Goal: Task Accomplishment & Management: Complete application form

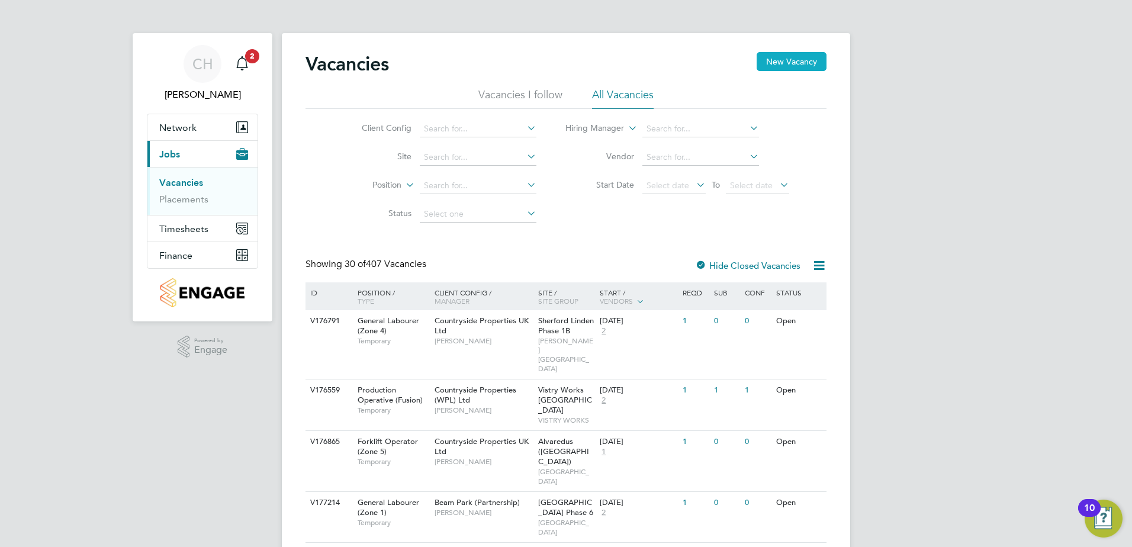
click at [800, 66] on button "New Vacancy" at bounding box center [791, 61] width 70 height 19
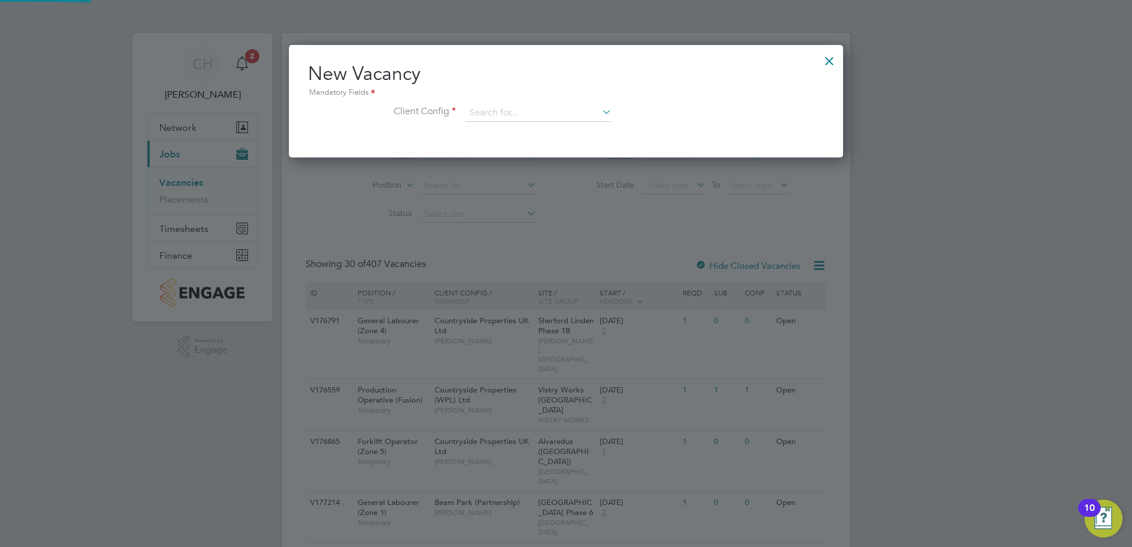
scroll to position [112, 555]
click at [543, 114] on input at bounding box center [538, 113] width 146 height 18
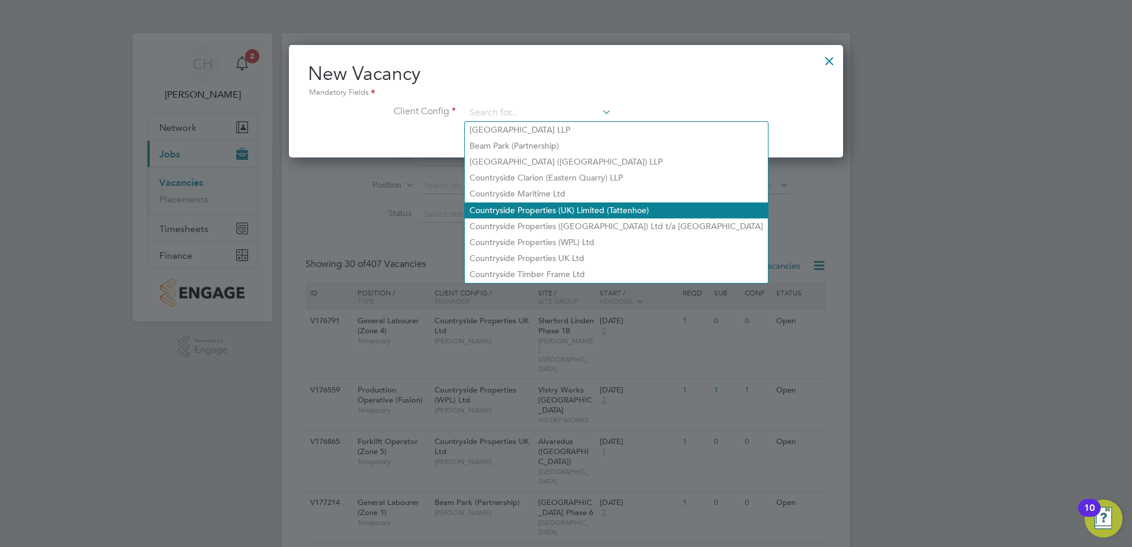
click at [587, 206] on li "Countryside Properties (UK) Limited (Tattenhoe)" at bounding box center [616, 210] width 303 height 16
type input "Countryside Properties (UK) Limited (Tattenhoe)"
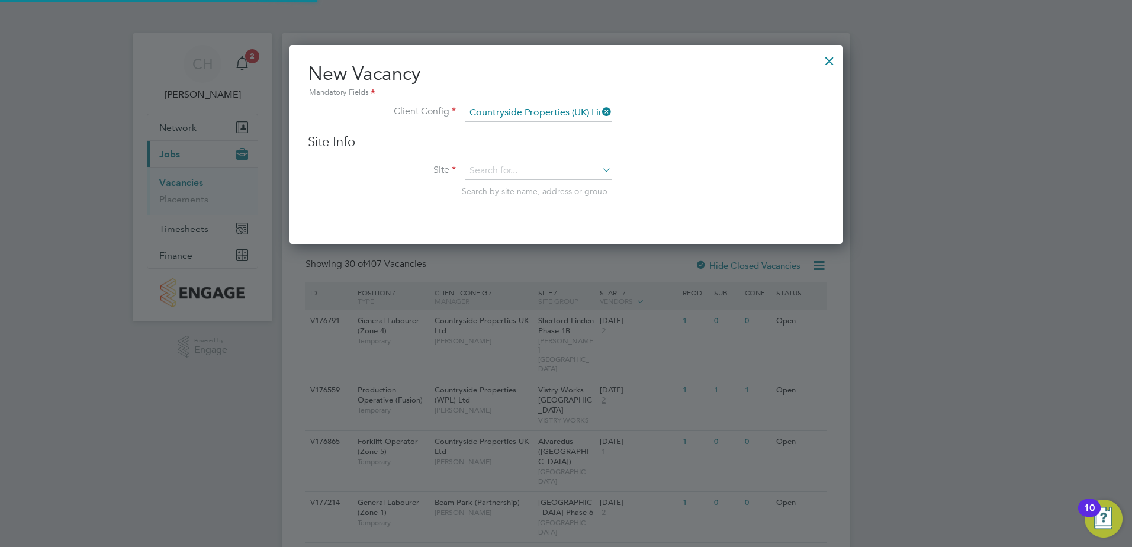
scroll to position [6, 6]
click at [591, 111] on input at bounding box center [538, 113] width 146 height 18
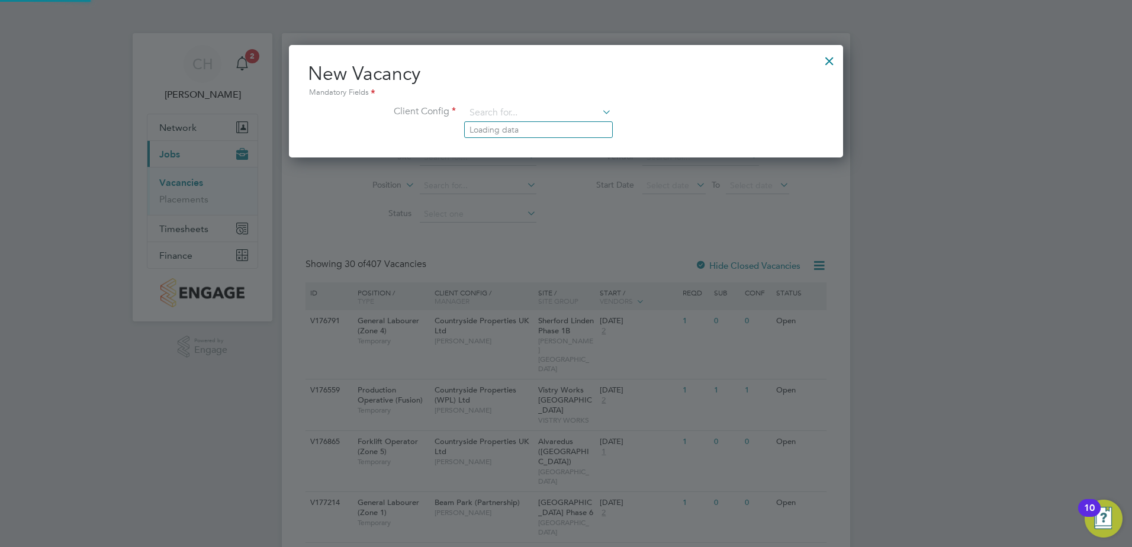
scroll to position [112, 555]
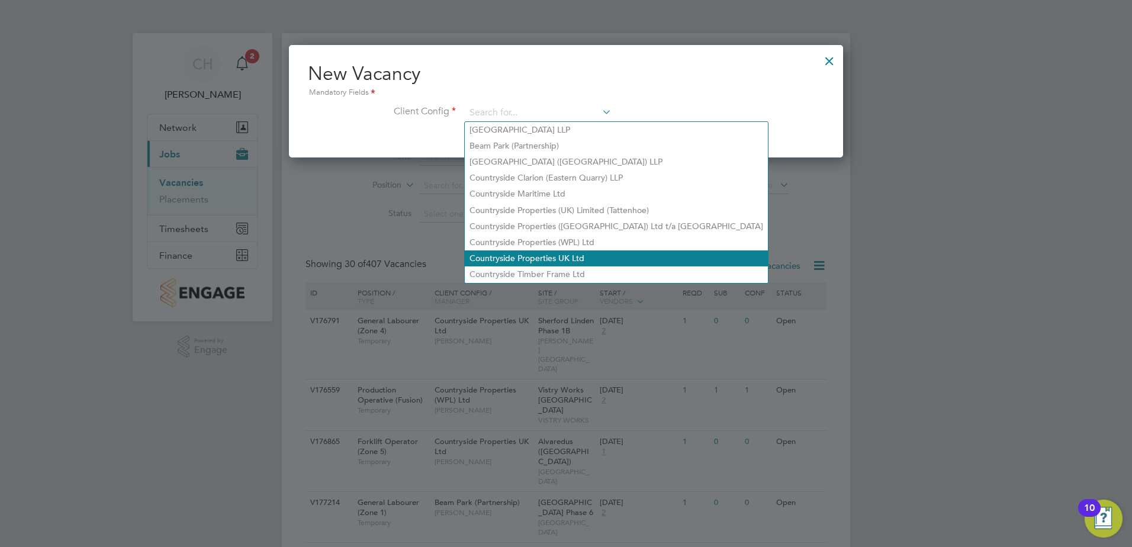
click at [590, 250] on li "Countryside Properties UK Ltd" at bounding box center [616, 258] width 303 height 16
type input "Countryside Properties UK Ltd"
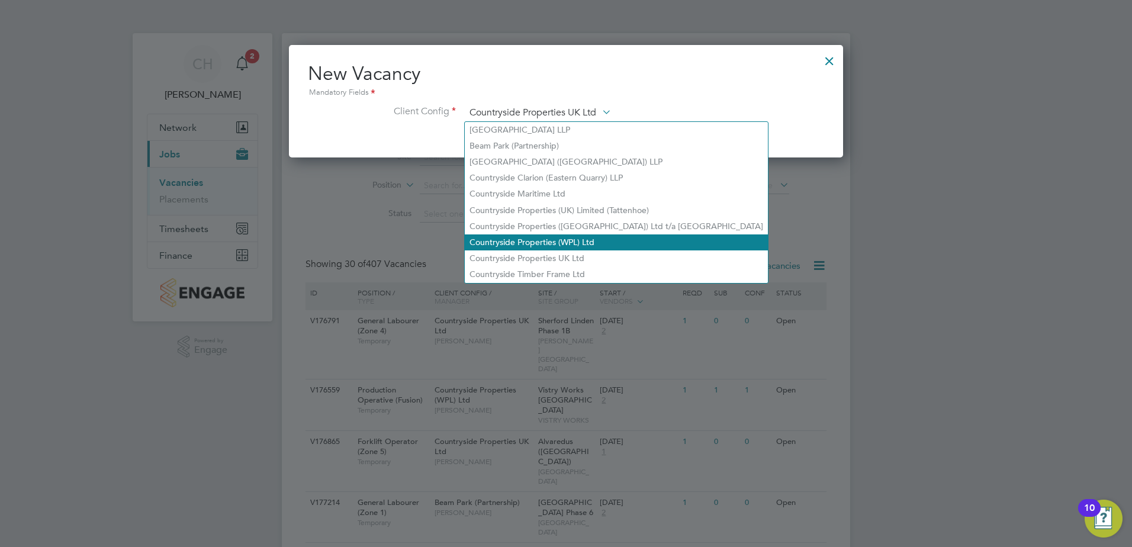
scroll to position [200, 555]
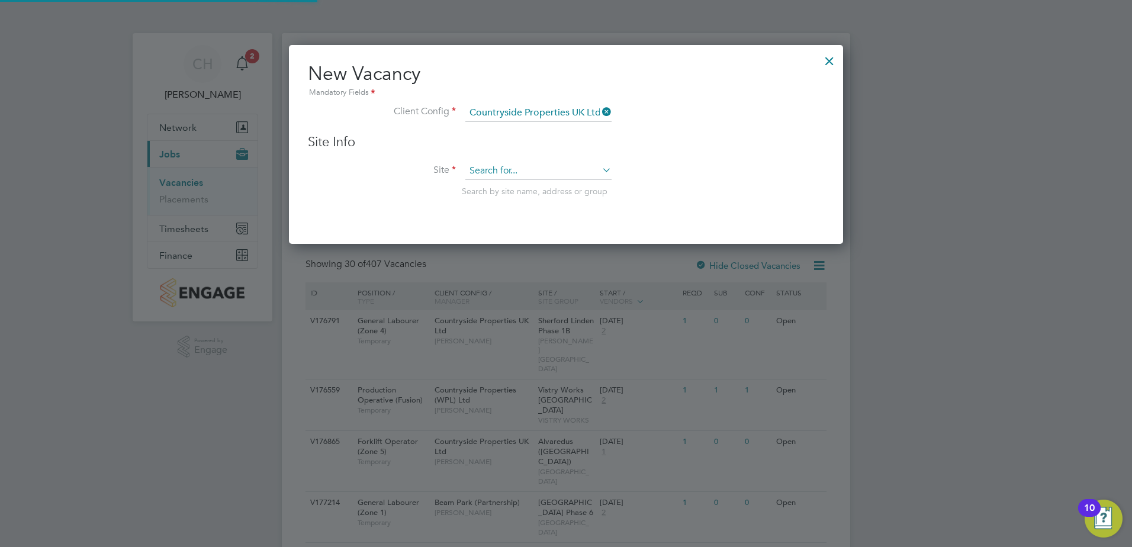
click at [523, 172] on input at bounding box center [538, 171] width 146 height 18
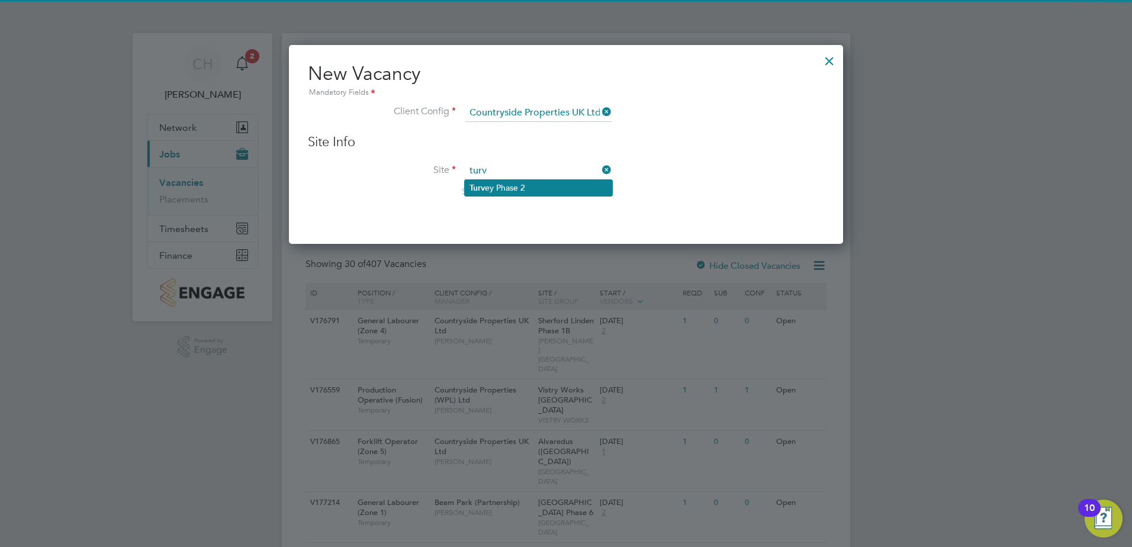
click at [507, 191] on li "Turv ey Phase 2" at bounding box center [538, 188] width 147 height 16
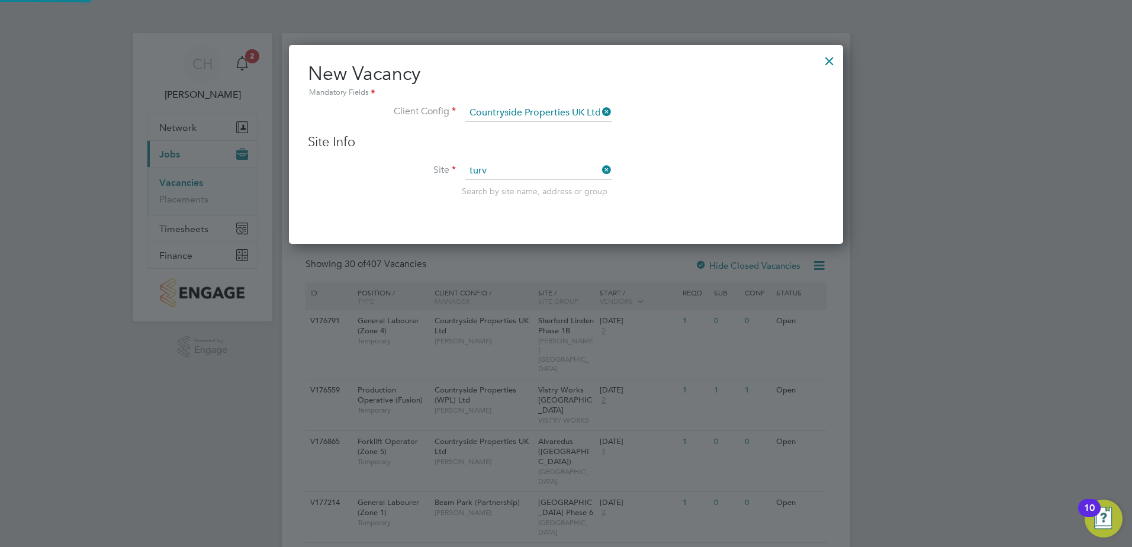
type input "Turvey Phase 2"
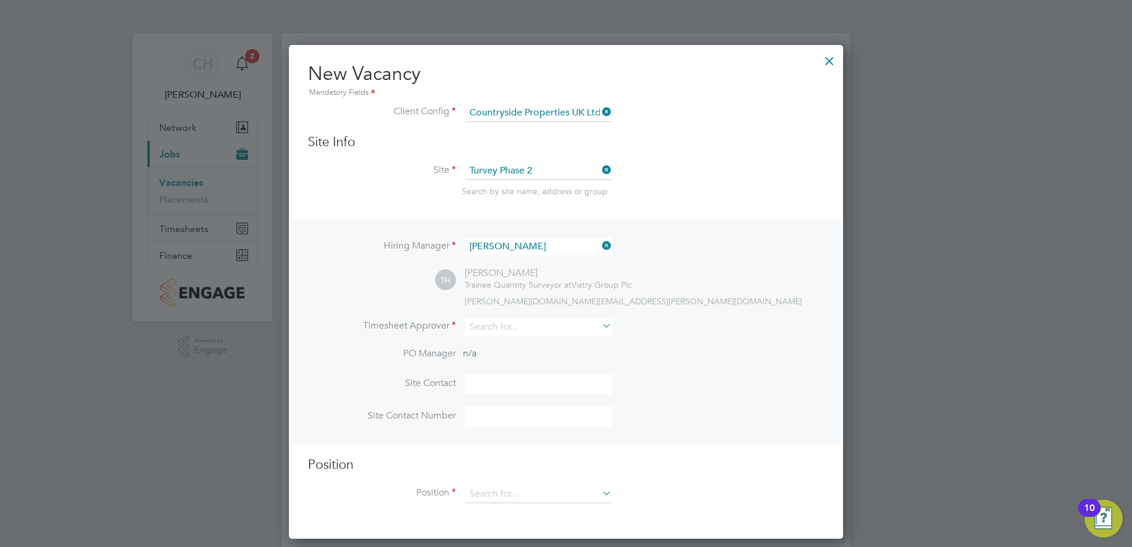
click at [600, 246] on icon at bounding box center [600, 245] width 0 height 17
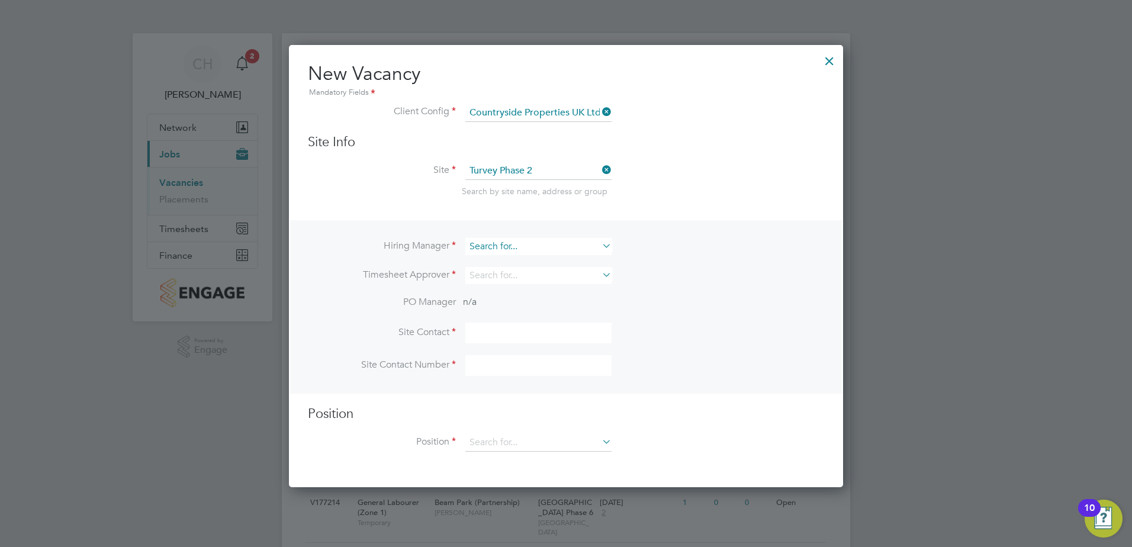
click at [561, 243] on input at bounding box center [538, 246] width 146 height 17
click at [537, 353] on li "[PERSON_NAME]" at bounding box center [538, 358] width 147 height 16
type input "[PERSON_NAME]"
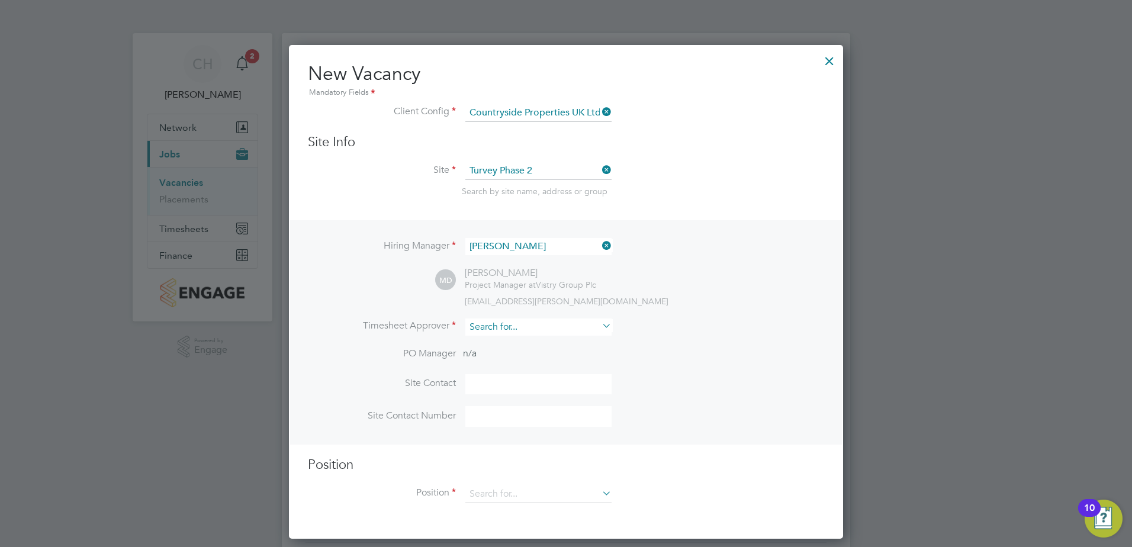
click at [488, 330] on input at bounding box center [538, 326] width 146 height 17
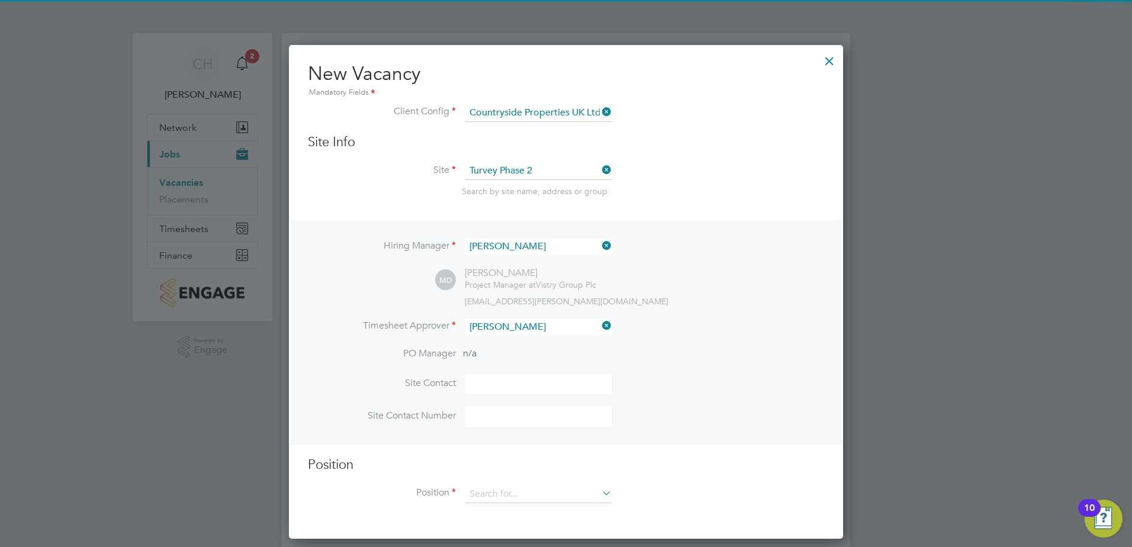
click at [493, 342] on li "[PERSON_NAME]" at bounding box center [538, 344] width 147 height 16
type input "[PERSON_NAME]"
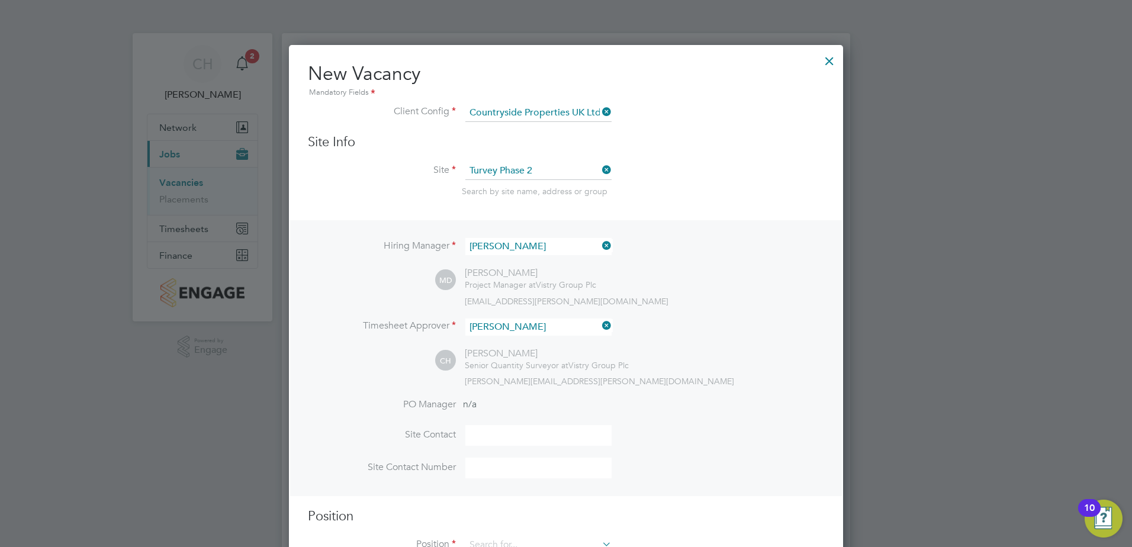
click at [514, 440] on input at bounding box center [538, 435] width 146 height 21
type input "[PERSON_NAME]"
type input "07719910320"
type input "Forklift Operator (Zone 3)"
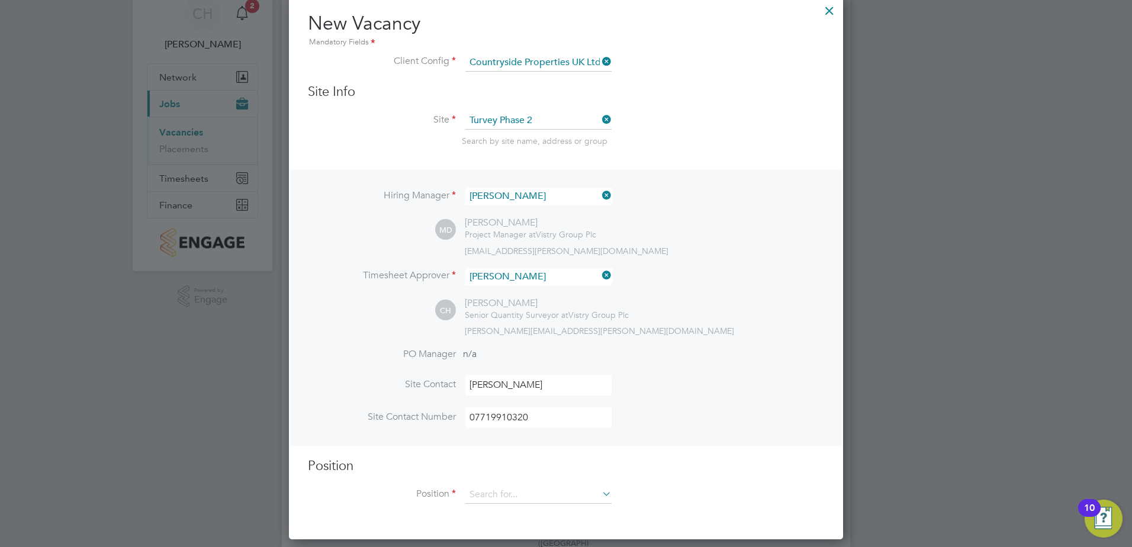
scroll to position [118, 0]
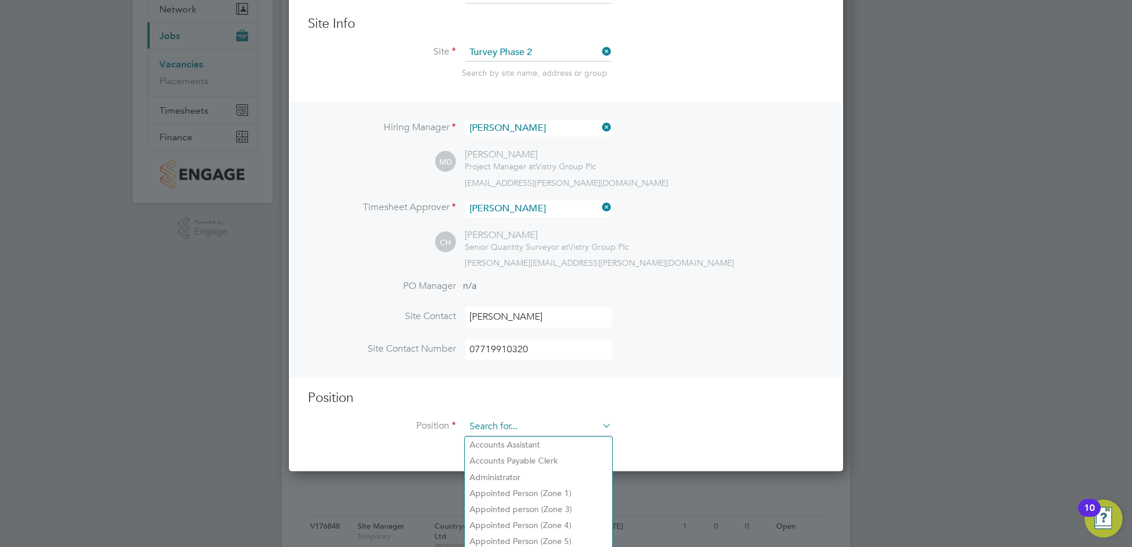
click at [560, 425] on input at bounding box center [538, 427] width 146 height 18
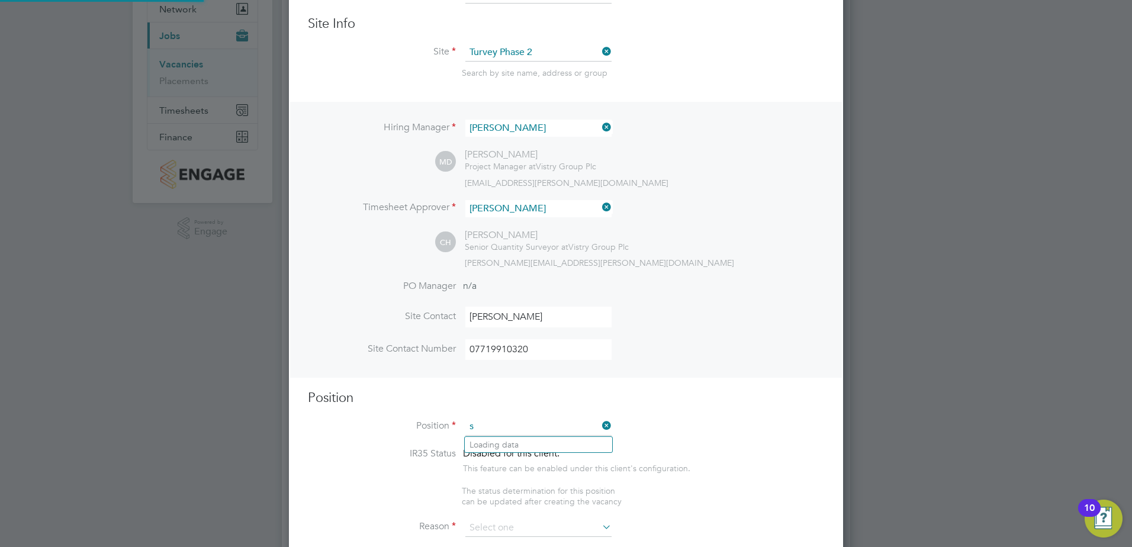
scroll to position [1694, 555]
click at [576, 474] on li "Site Manager" at bounding box center [538, 477] width 147 height 16
type input "Site Manager"
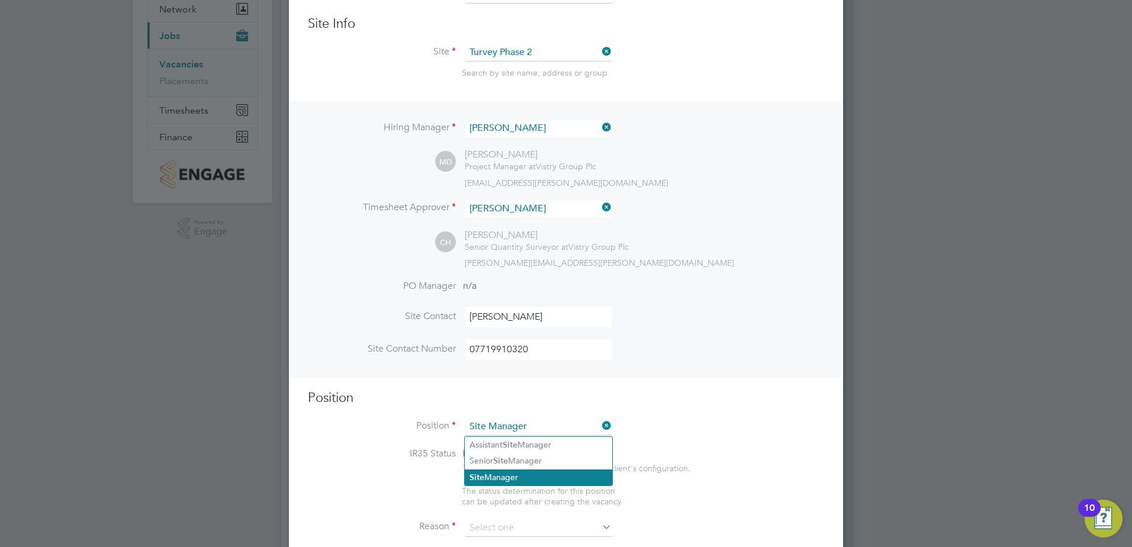
type textarea "• Loremip dolo sitam con adipisc eli se doeiusmodt inci utl etdolore magnaaliqu…"
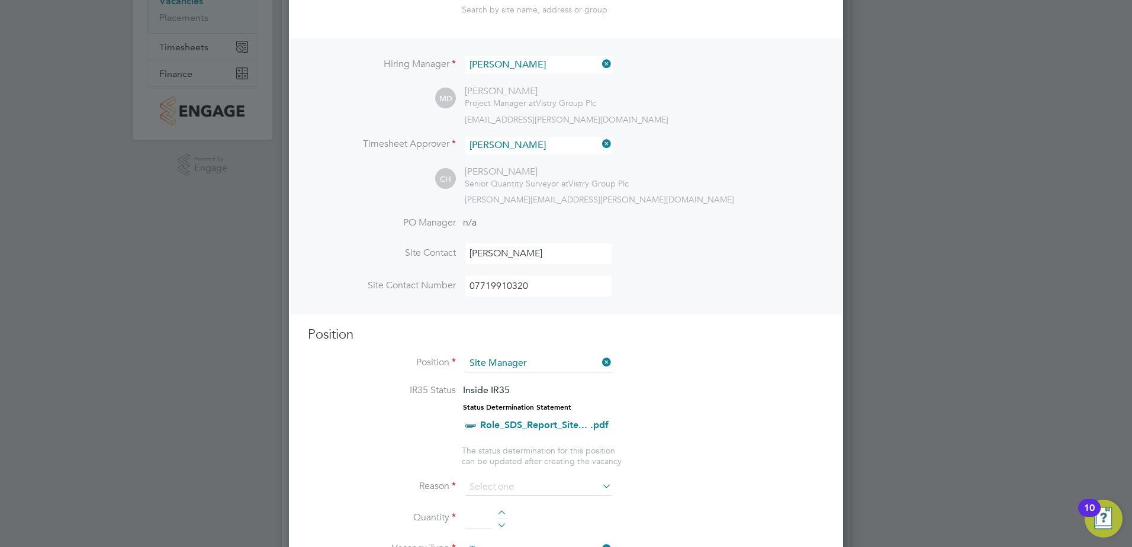
scroll to position [237, 0]
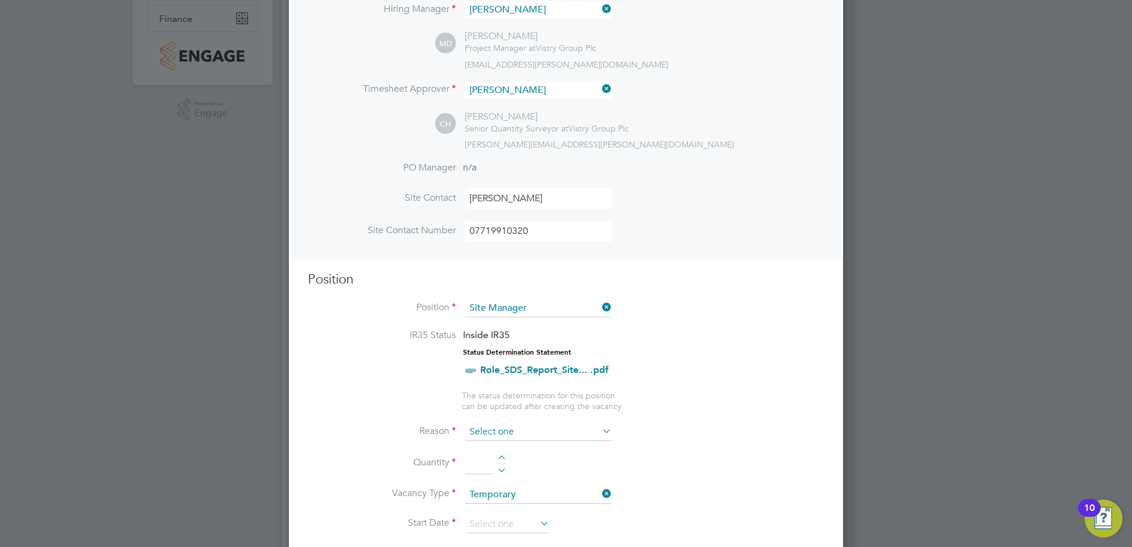
click at [504, 432] on input at bounding box center [538, 432] width 146 height 18
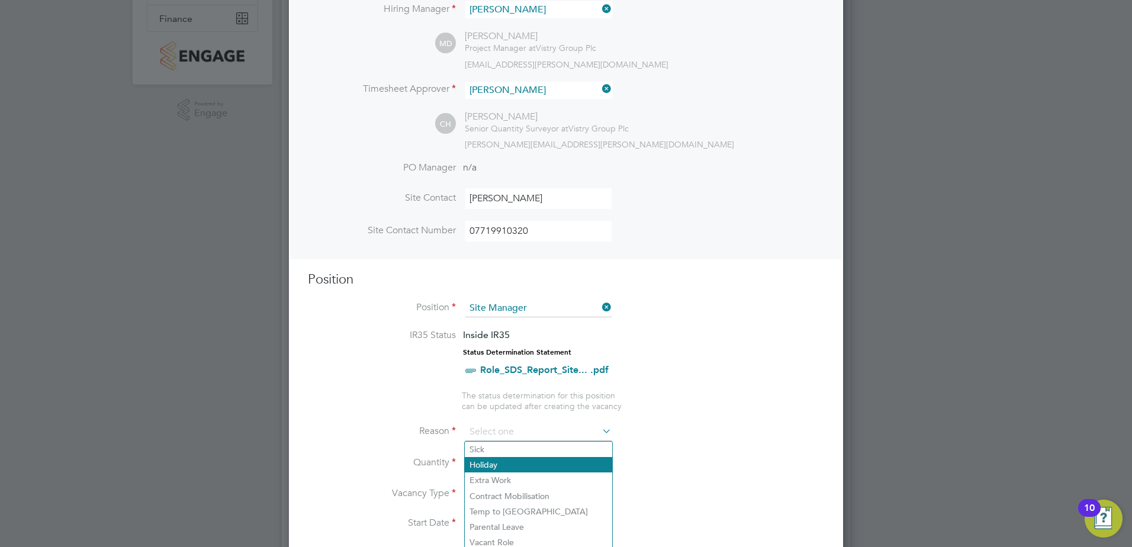
click at [501, 462] on li "Holiday" at bounding box center [538, 464] width 147 height 15
type input "Holiday"
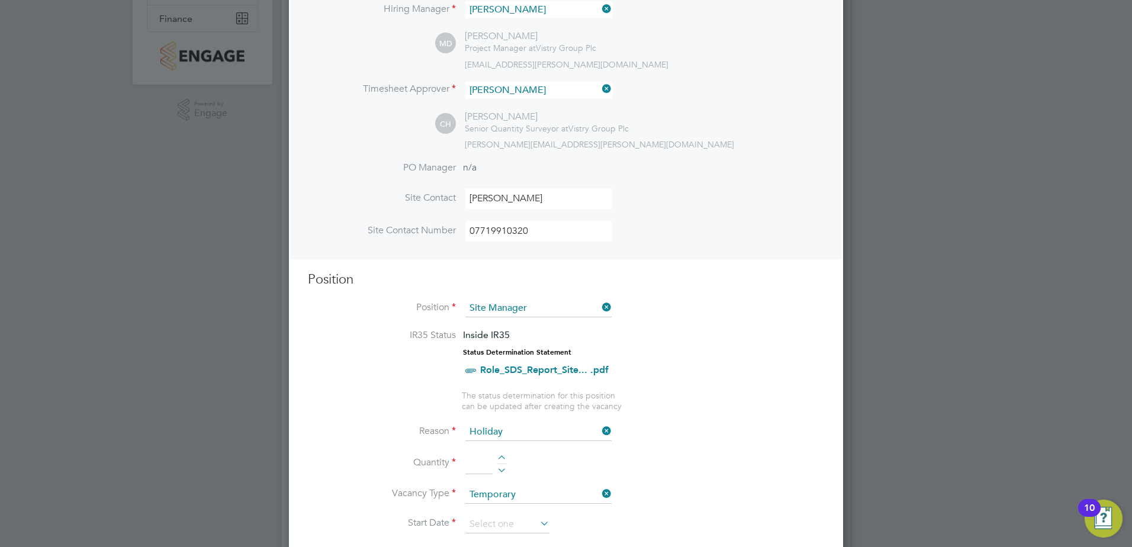
click at [501, 458] on div at bounding box center [502, 459] width 10 height 8
type input "1"
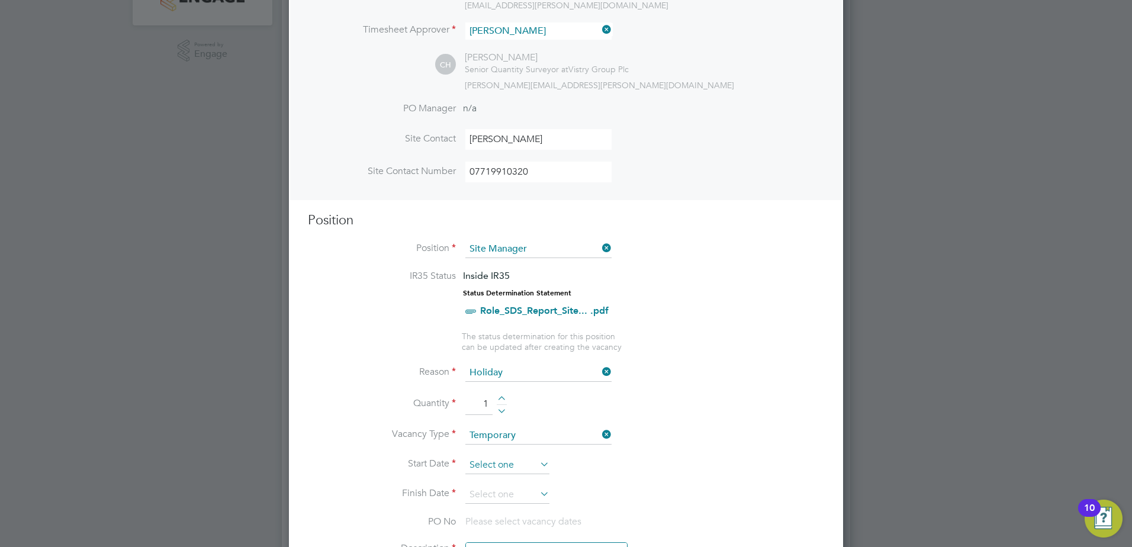
scroll to position [355, 0]
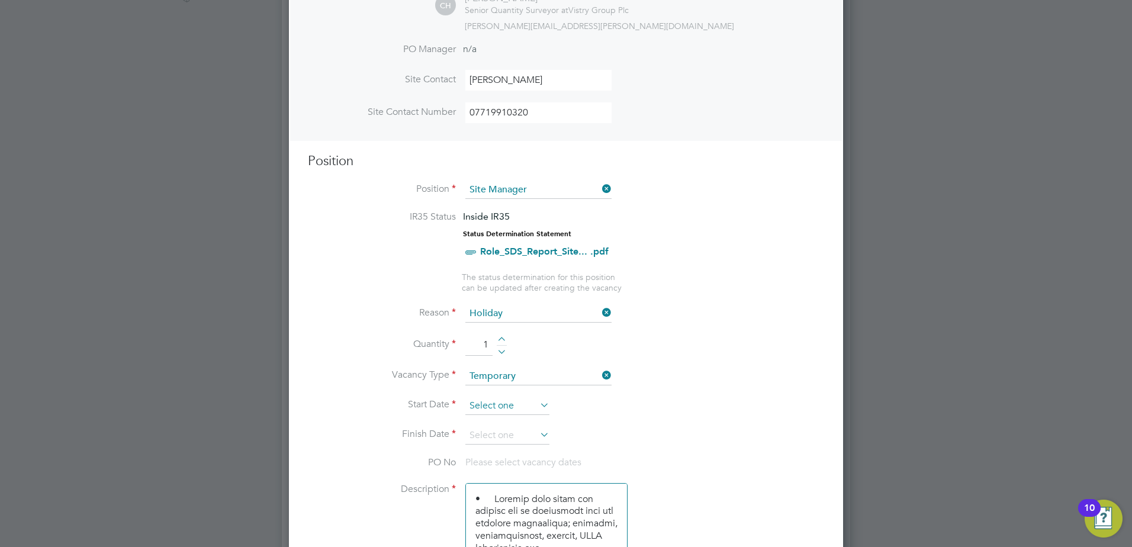
click at [505, 408] on input at bounding box center [507, 406] width 84 height 18
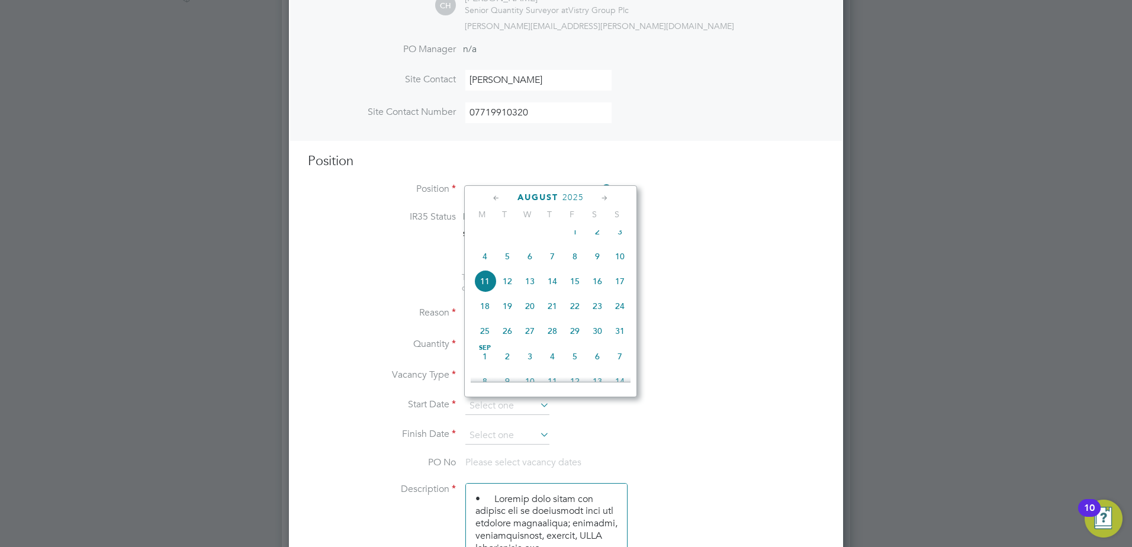
click at [485, 316] on span "18" at bounding box center [485, 306] width 22 height 22
type input "[DATE]"
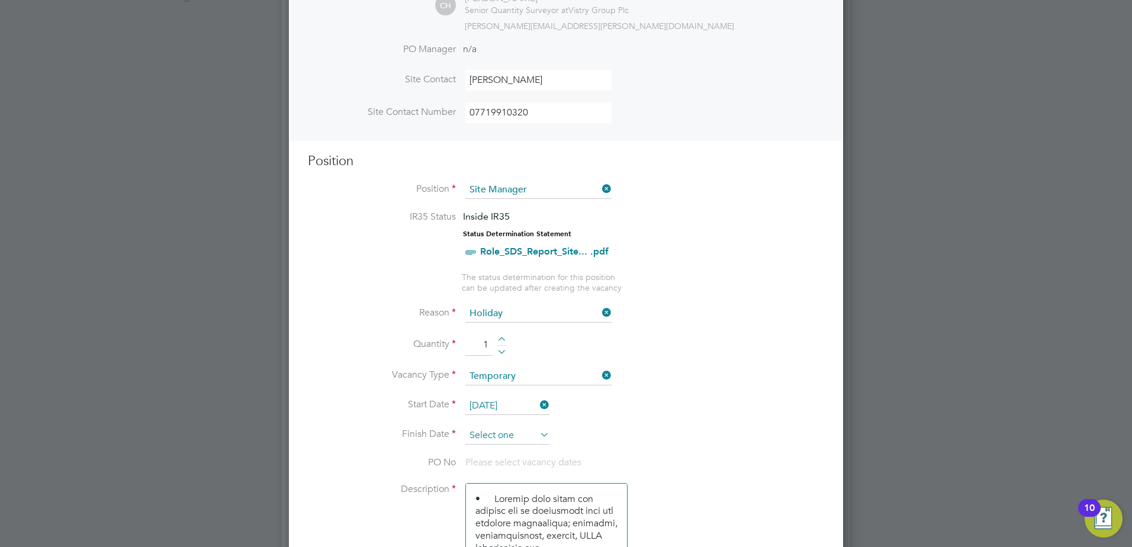
click at [505, 431] on input at bounding box center [507, 436] width 84 height 18
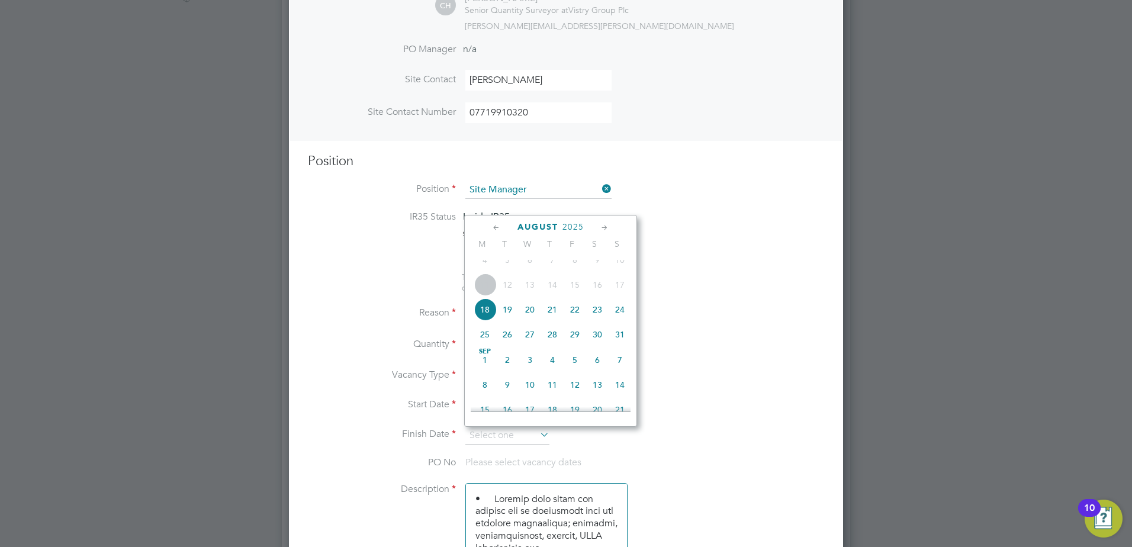
click at [575, 346] on span "29" at bounding box center [575, 334] width 22 height 22
type input "[DATE]"
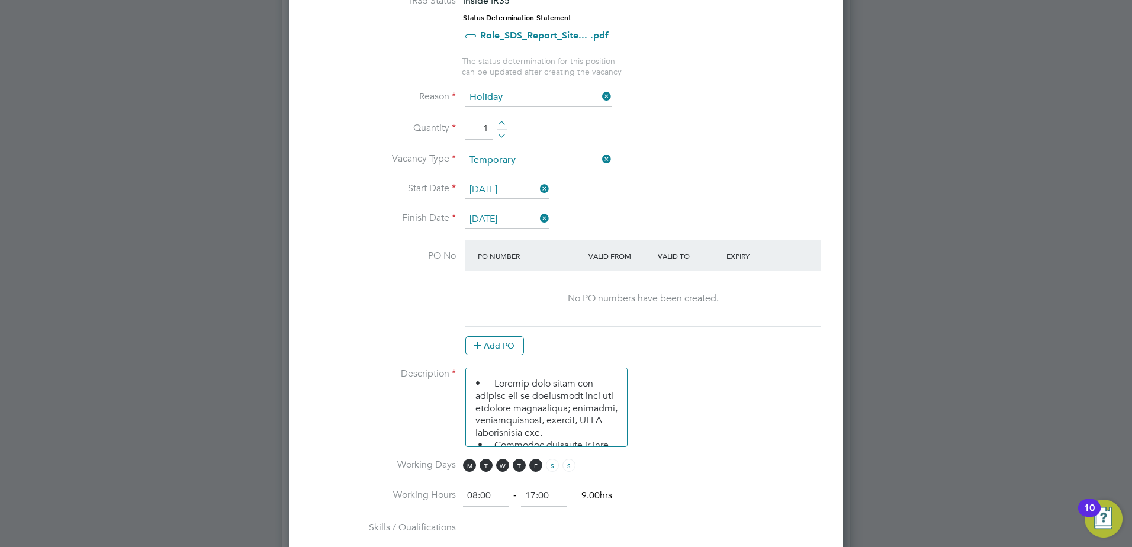
scroll to position [592, 0]
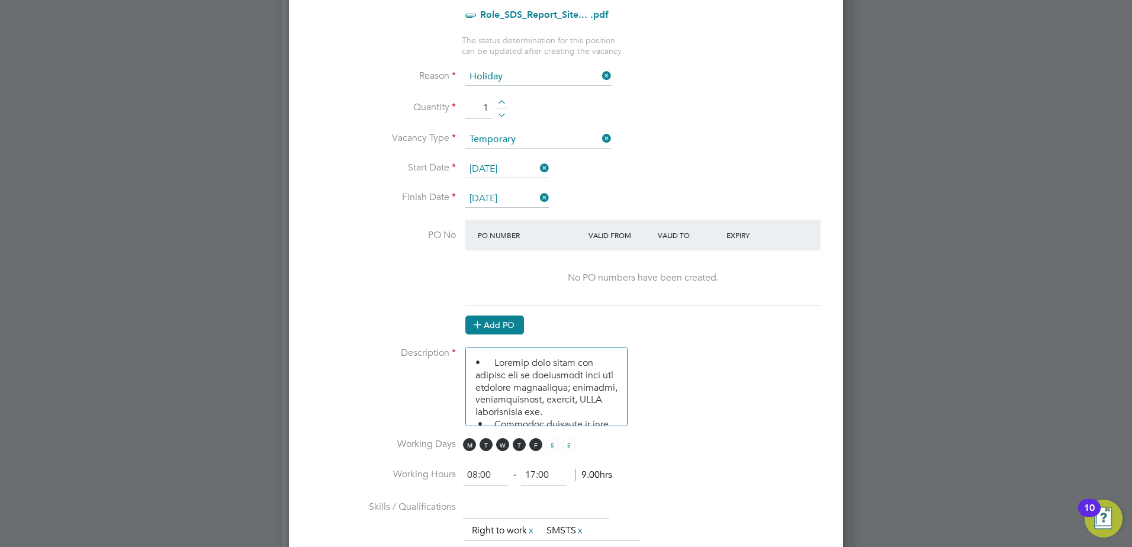
click at [490, 319] on button "Add PO" at bounding box center [494, 325] width 59 height 19
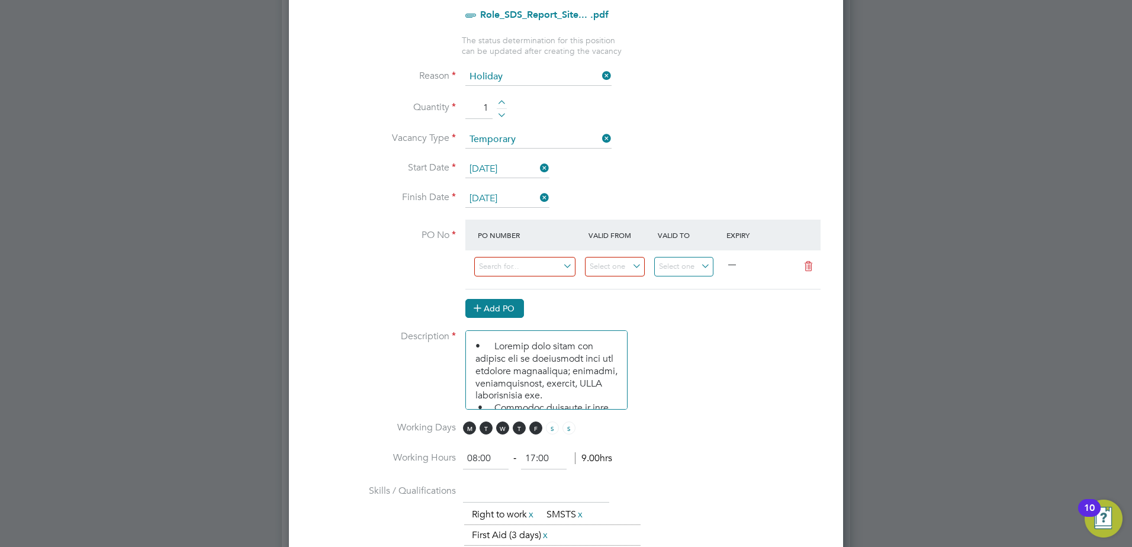
scroll to position [1799, 555]
click at [500, 273] on input at bounding box center [524, 267] width 101 height 20
type input "m-mz068/00014"
click at [540, 288] on b "M-MZ068/00014" at bounding box center [510, 285] width 64 height 10
type input "[DATE]"
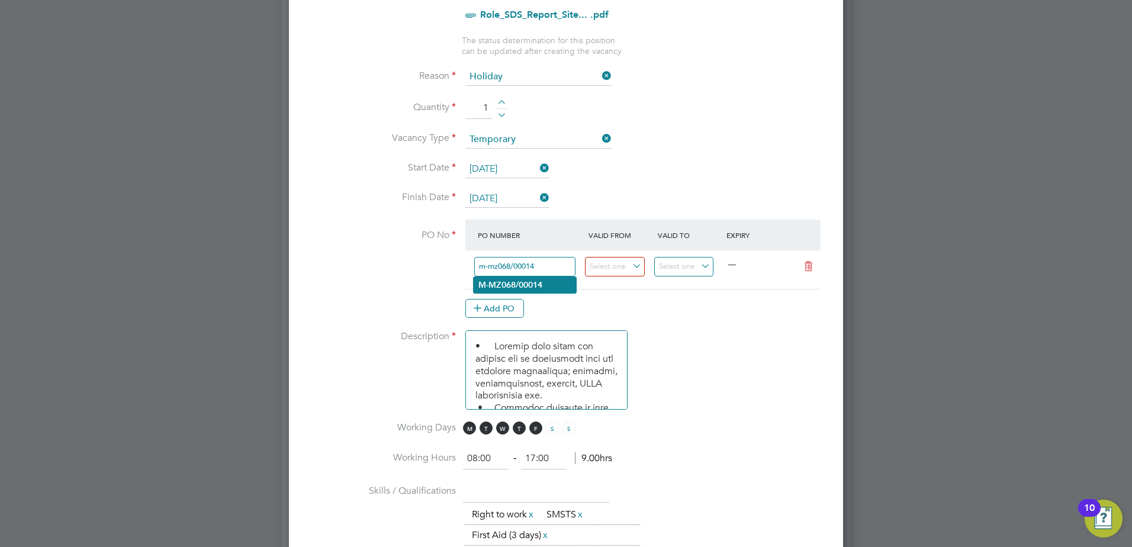
type input "[DATE]"
click at [614, 269] on input "[DATE]" at bounding box center [615, 267] width 60 height 20
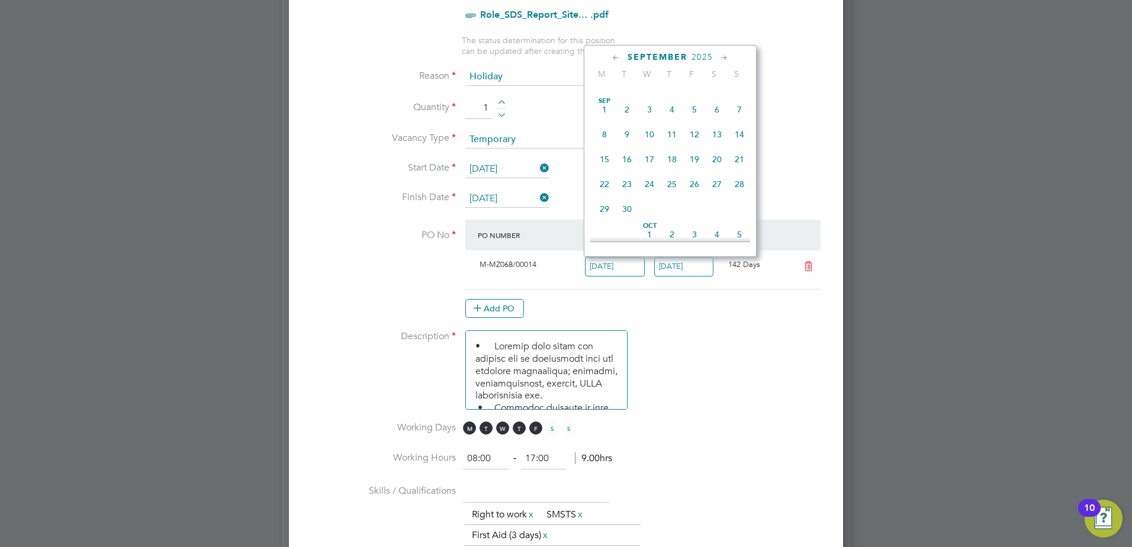
scroll to position [1381, 0]
click at [606, 105] on span "11" at bounding box center [604, 93] width 22 height 22
type input "[DATE]"
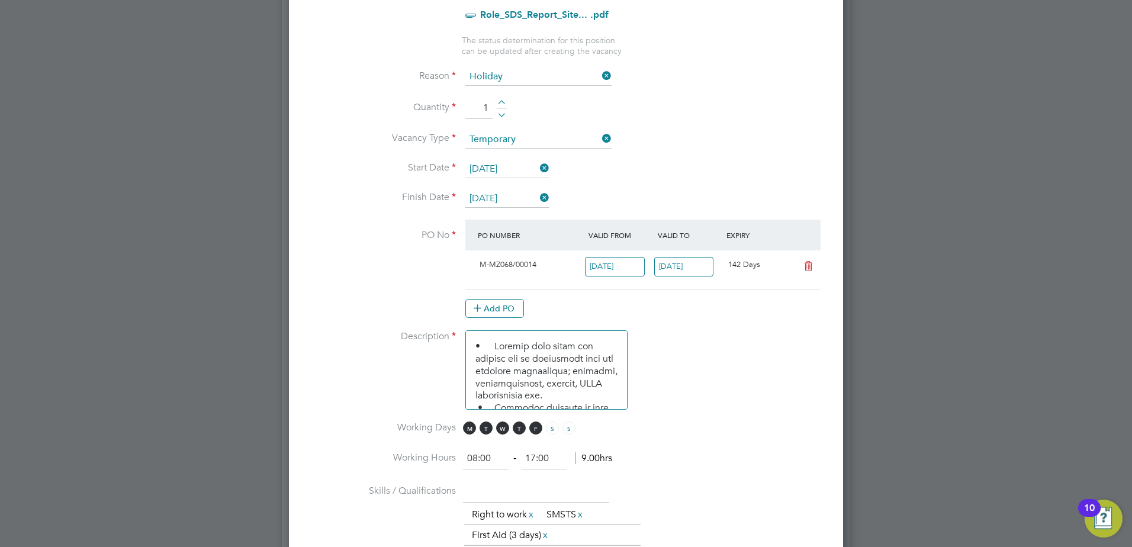
click at [697, 264] on input "[DATE]" at bounding box center [684, 267] width 60 height 20
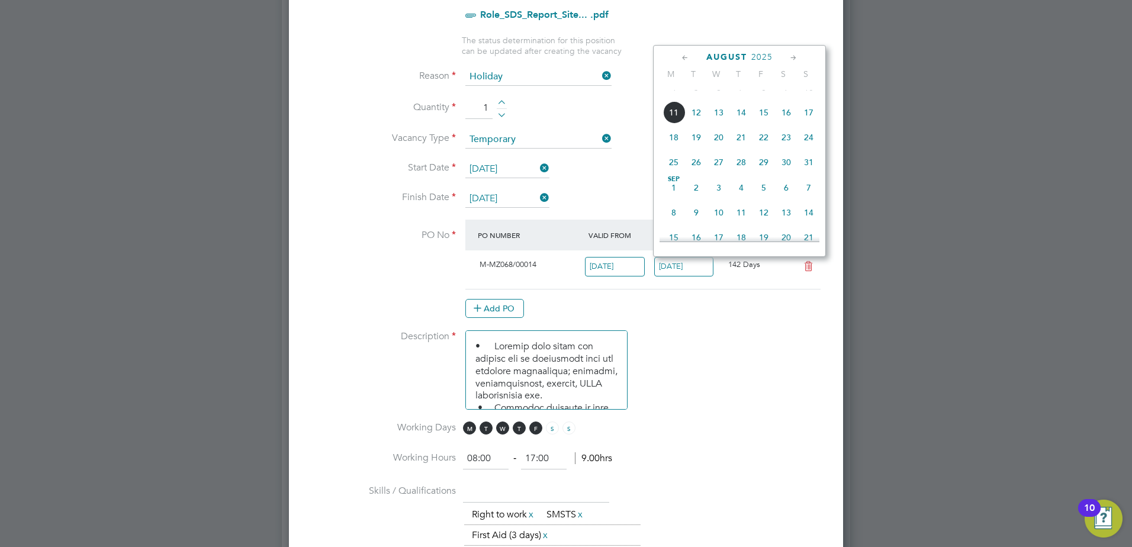
scroll to position [59, 0]
click at [806, 146] on span "31" at bounding box center [808, 141] width 22 height 22
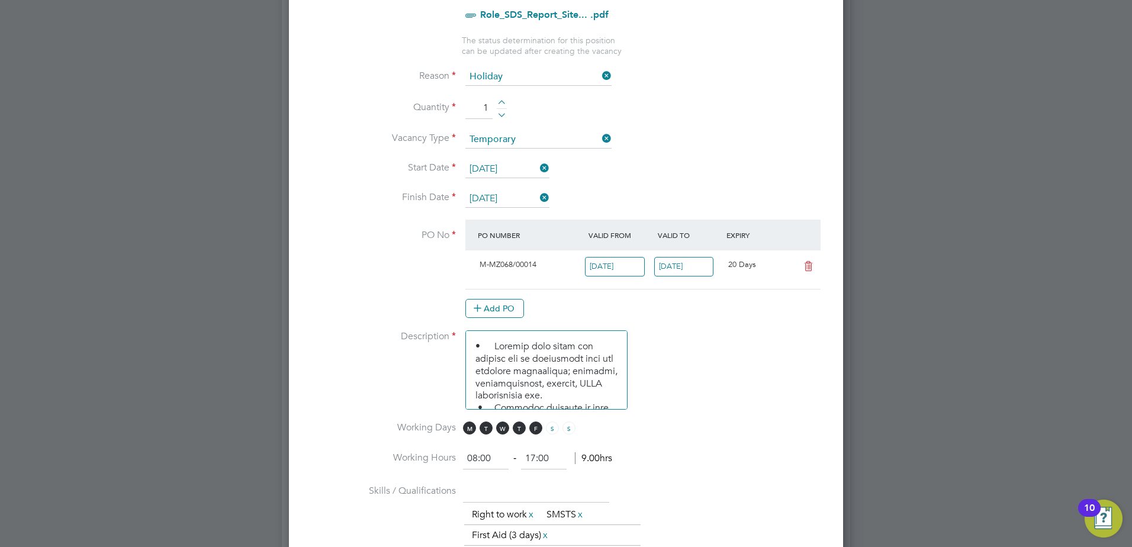
click at [701, 264] on input "[DATE]" at bounding box center [684, 267] width 60 height 20
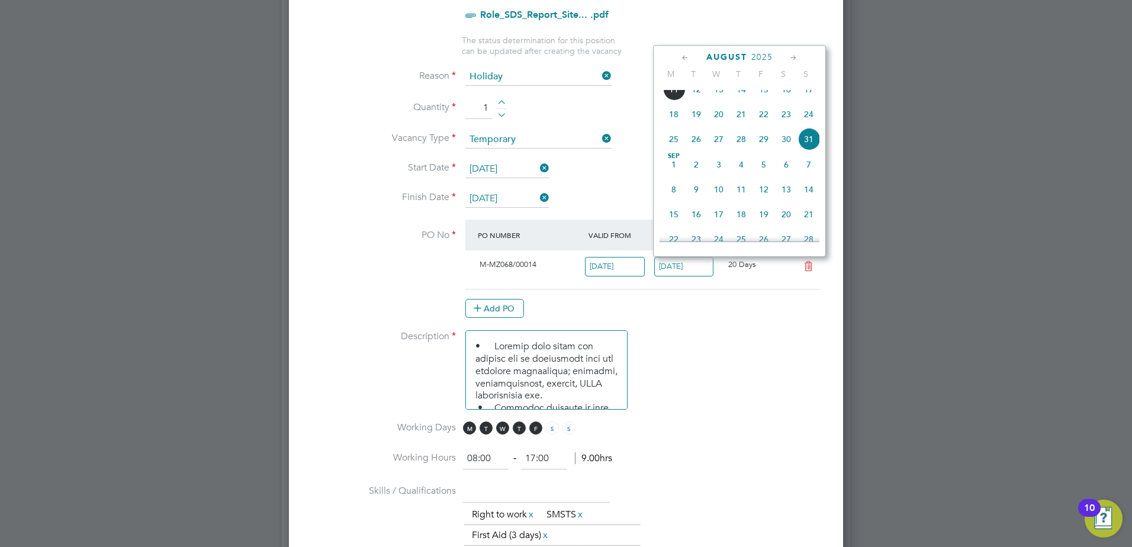
click at [810, 201] on span "14" at bounding box center [808, 189] width 22 height 22
type input "[DATE]"
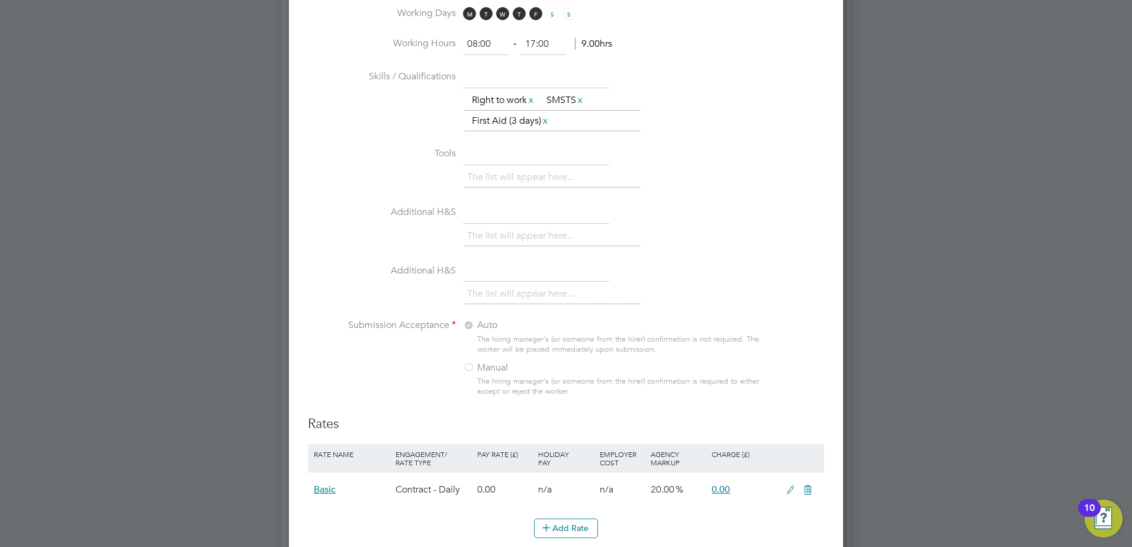
scroll to position [1125, 0]
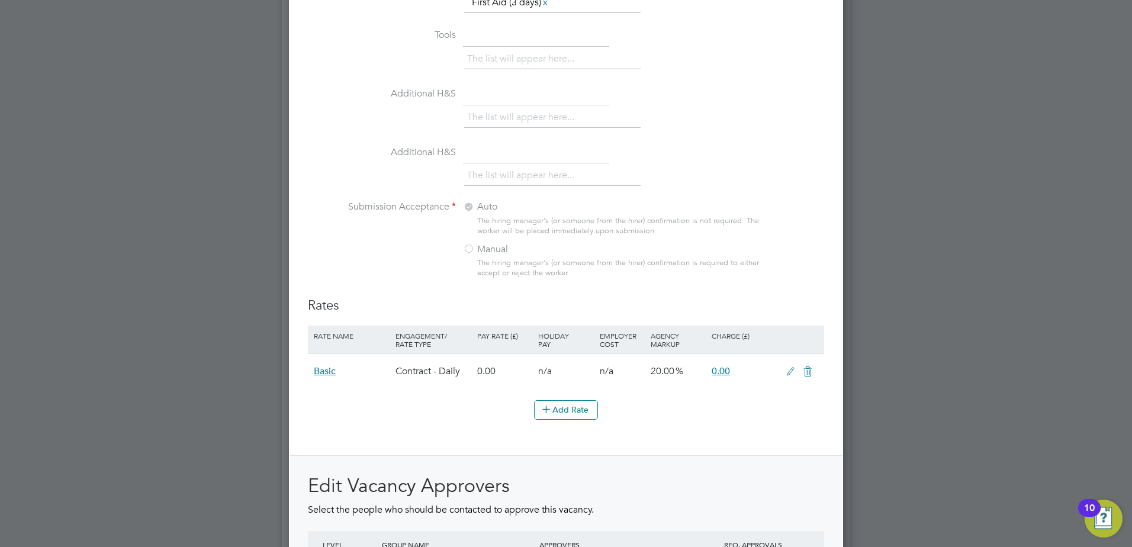
click at [793, 371] on icon at bounding box center [790, 371] width 15 height 9
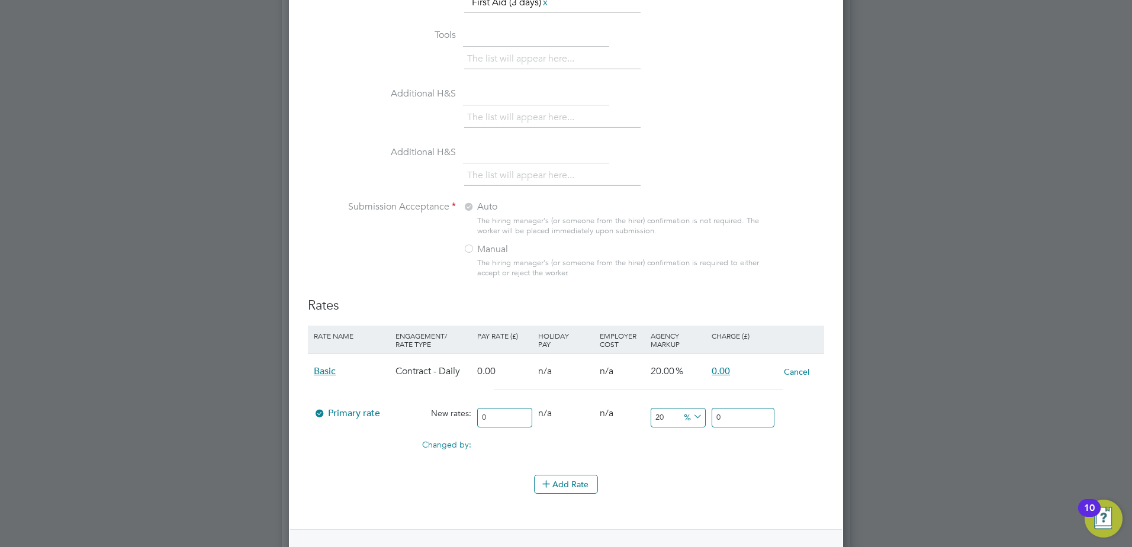
click at [496, 424] on input "0" at bounding box center [504, 418] width 55 height 20
click at [505, 414] on input "number" at bounding box center [504, 418] width 55 height 20
type input "3"
type input "3.6"
type input "32"
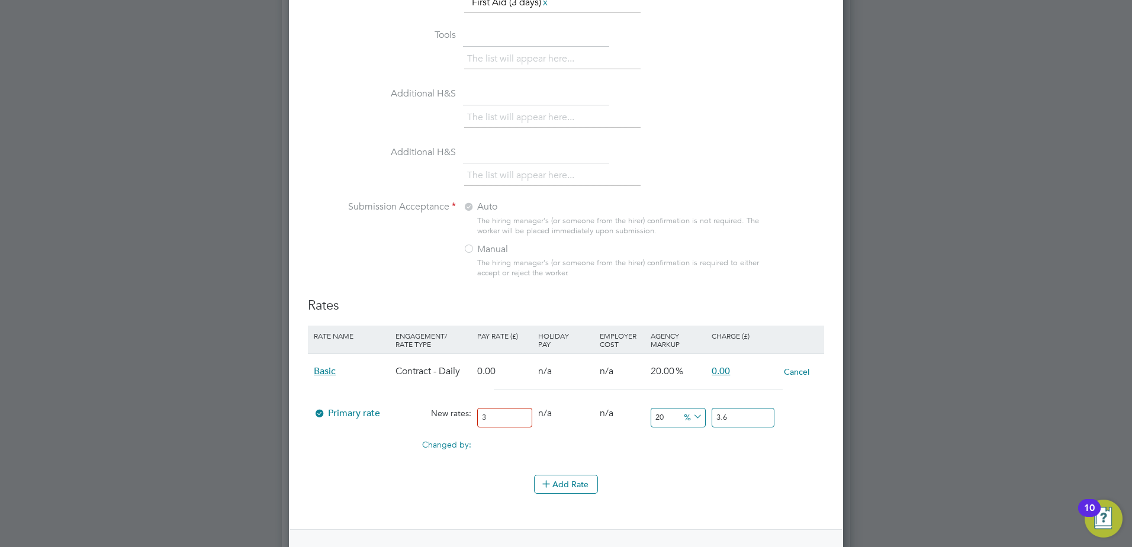
type input "38.4"
type input "325"
type input "390"
type input "325"
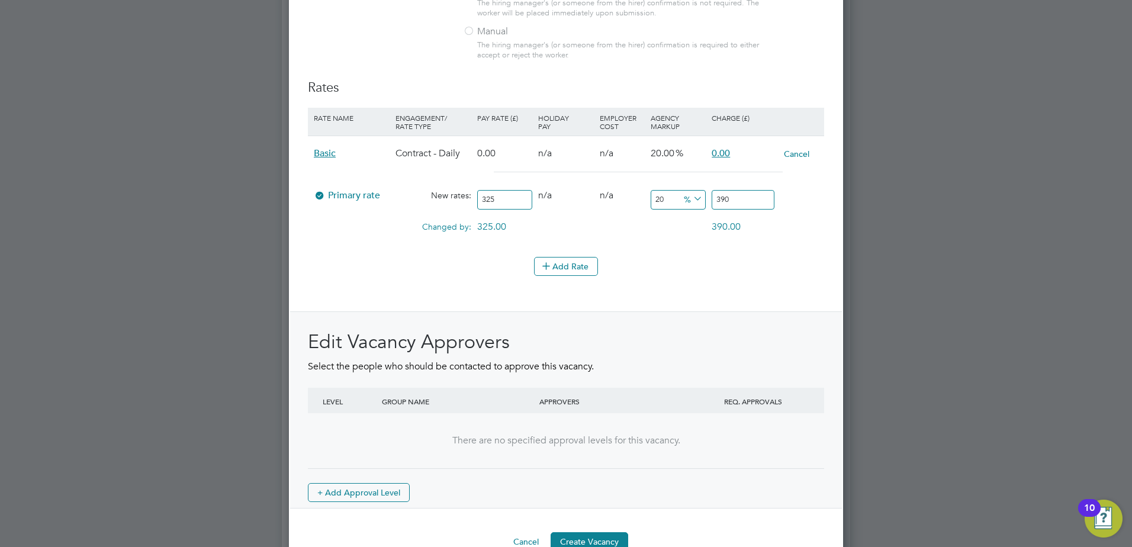
scroll to position [1350, 0]
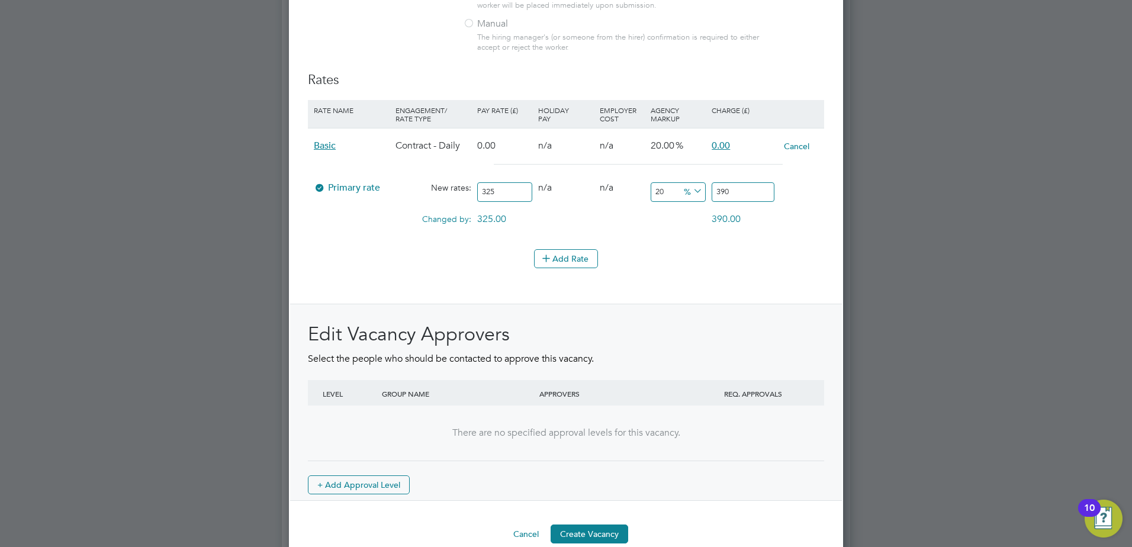
click at [667, 188] on input "20" at bounding box center [678, 192] width 55 height 20
type input "2"
type input "331.5"
type input "1"
type input "328.25"
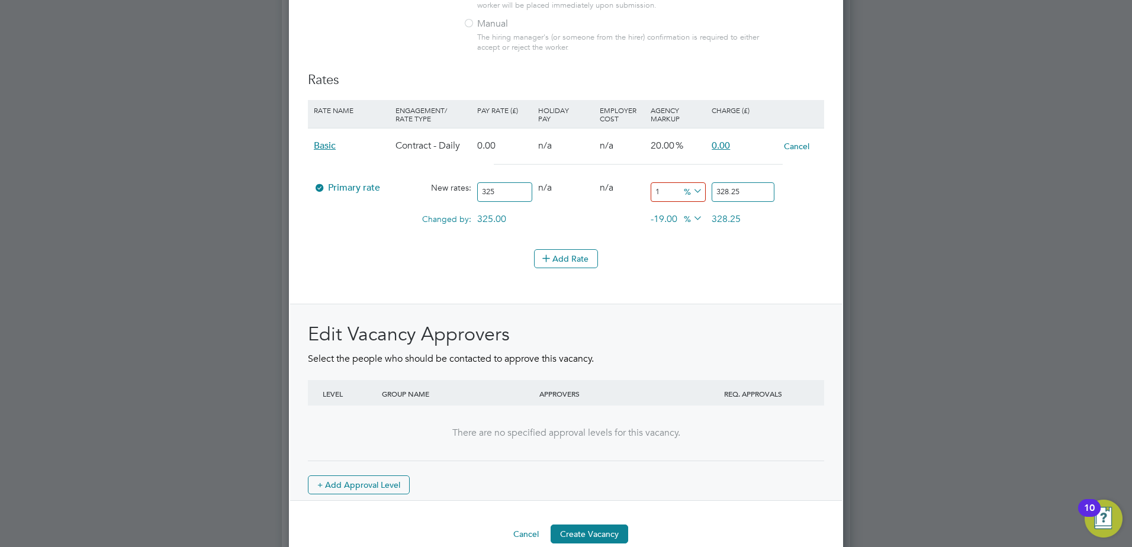
type input "10"
type input "357.5"
click at [667, 190] on input "10" at bounding box center [678, 192] width 55 height 20
type input "1"
type input "328.25"
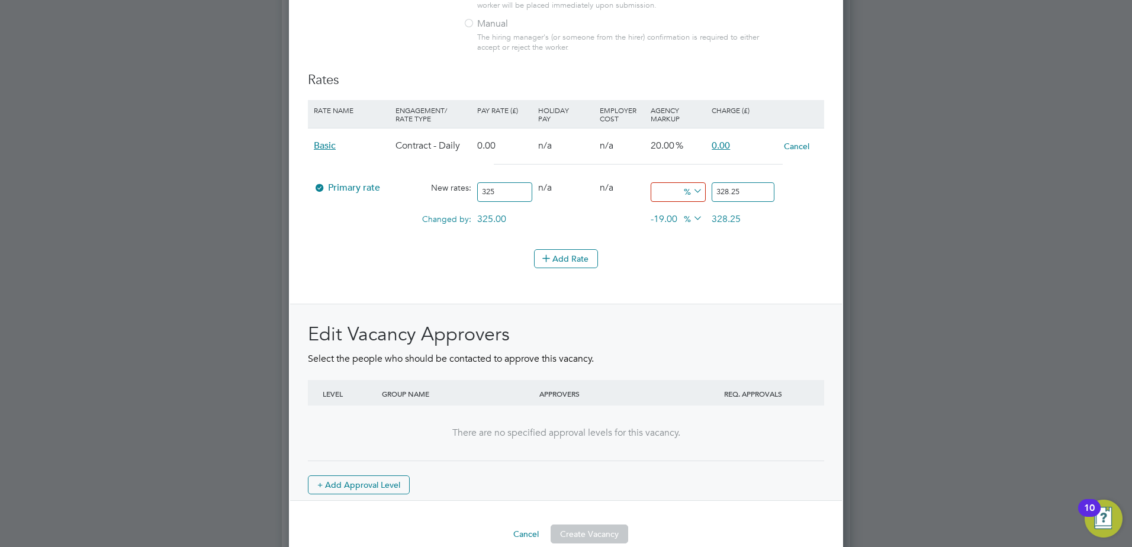
type input "9"
type input "354.25"
type input "9"
click at [661, 187] on input "9" at bounding box center [678, 192] width 55 height 20
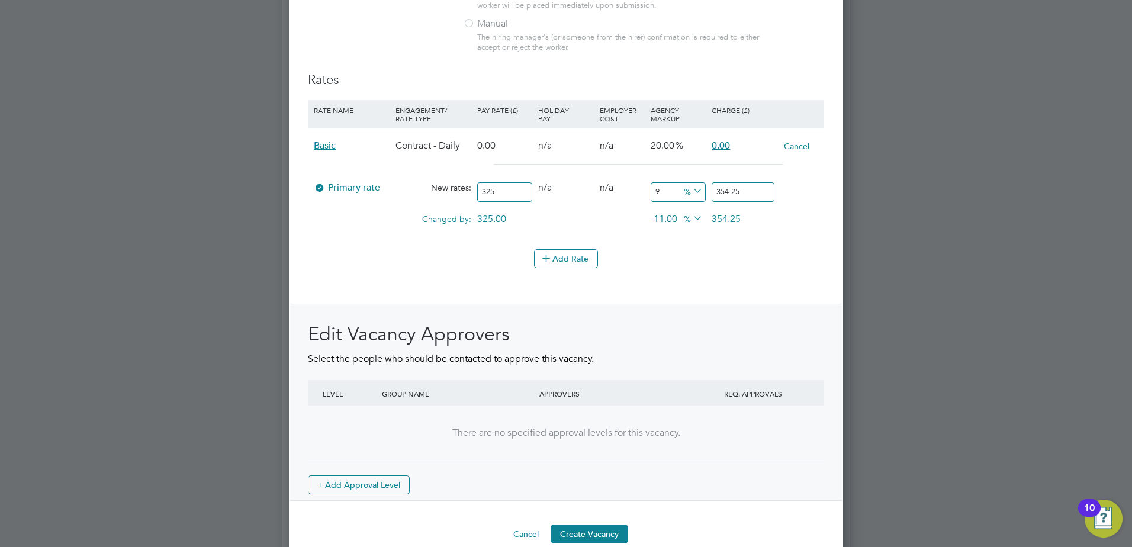
click at [663, 189] on input "9" at bounding box center [678, 192] width 55 height 20
type input "8"
type input "351"
type input "8.5"
type input "352.625"
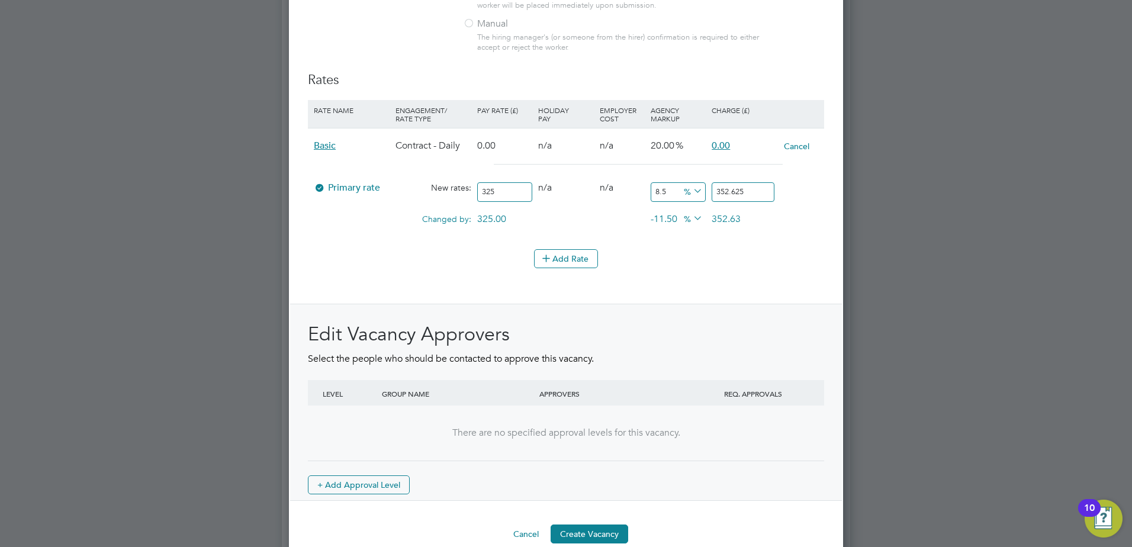
click at [669, 194] on input "8.5" at bounding box center [678, 192] width 55 height 20
type input "8"
type input "351"
type input "8.4"
type input "352.3"
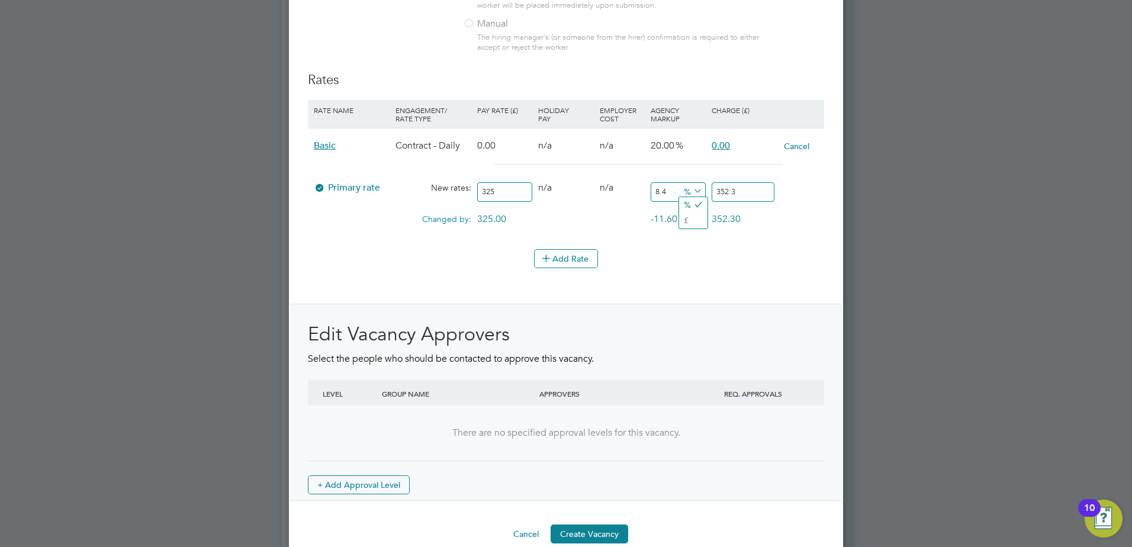
click at [669, 194] on input "8.4" at bounding box center [678, 192] width 55 height 20
type input "8.45"
type input "352.4625"
click at [669, 194] on input "8.45" at bounding box center [678, 192] width 55 height 20
type input "8.4"
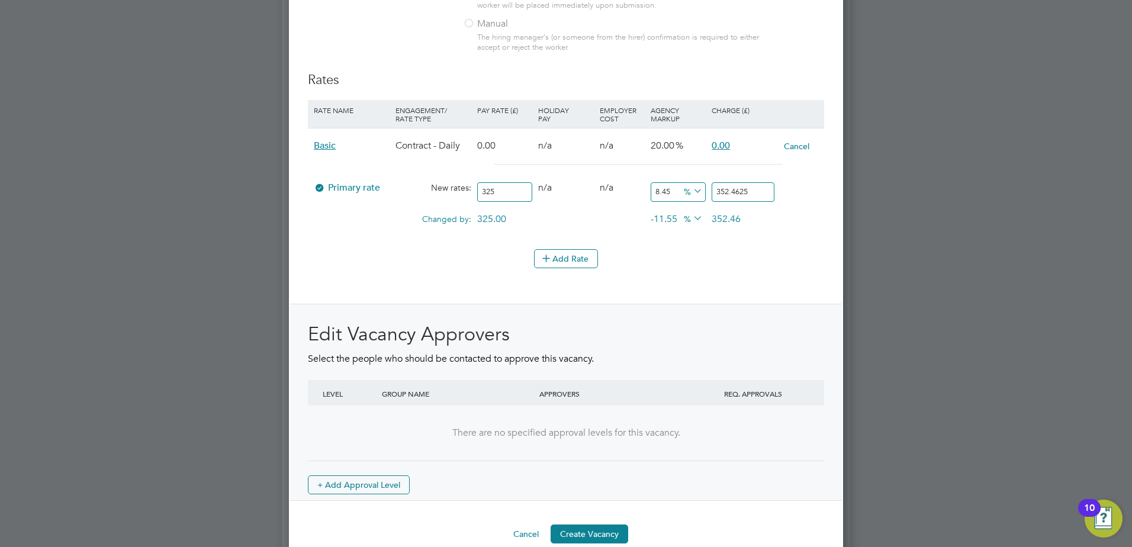
type input "352.3"
type input "8.46"
type input "352.495"
type input "8.46"
click at [716, 260] on div "Add Rate" at bounding box center [566, 258] width 516 height 19
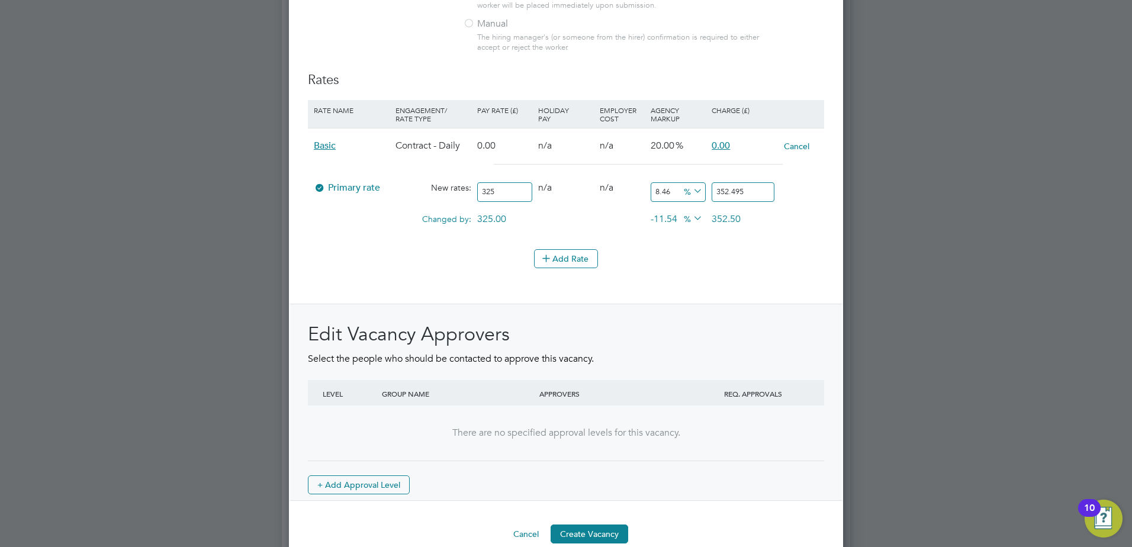
click at [737, 267] on div "Add Rate" at bounding box center [566, 258] width 516 height 19
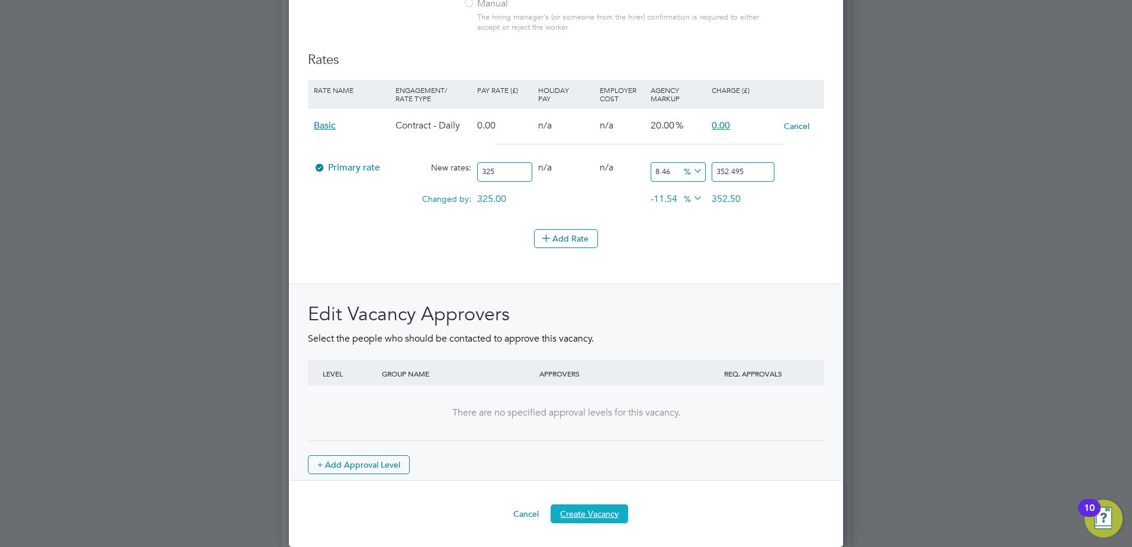
click at [611, 507] on button "Create Vacancy" at bounding box center [590, 513] width 78 height 19
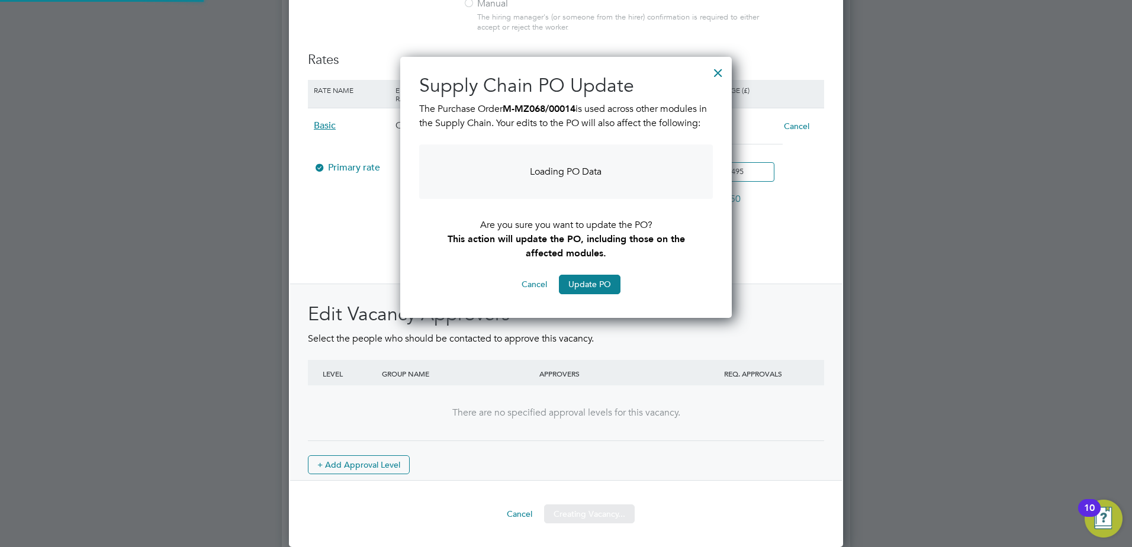
scroll to position [271, 332]
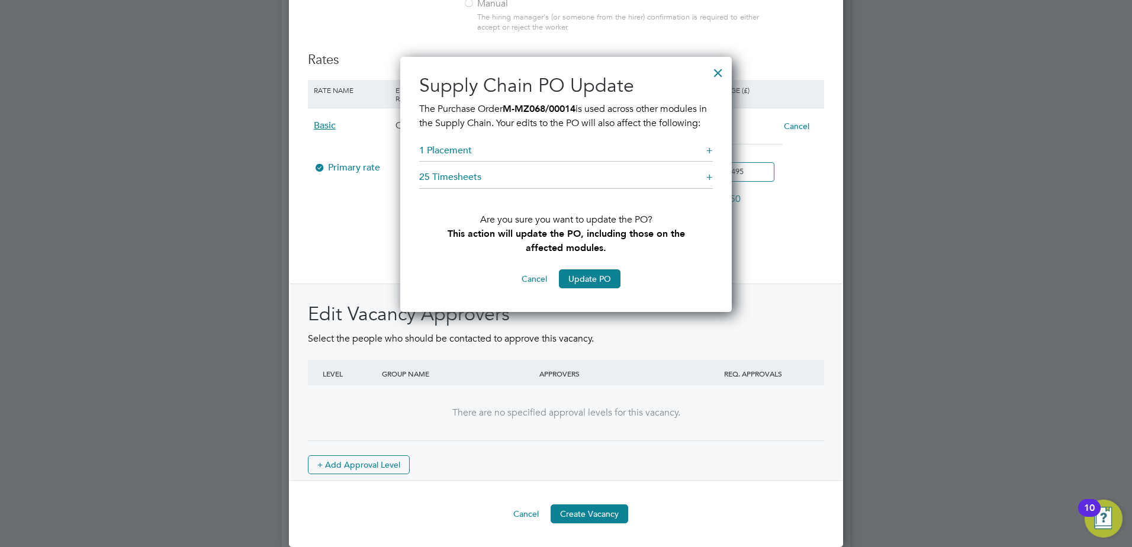
click at [707, 157] on div "+" at bounding box center [709, 150] width 7 height 12
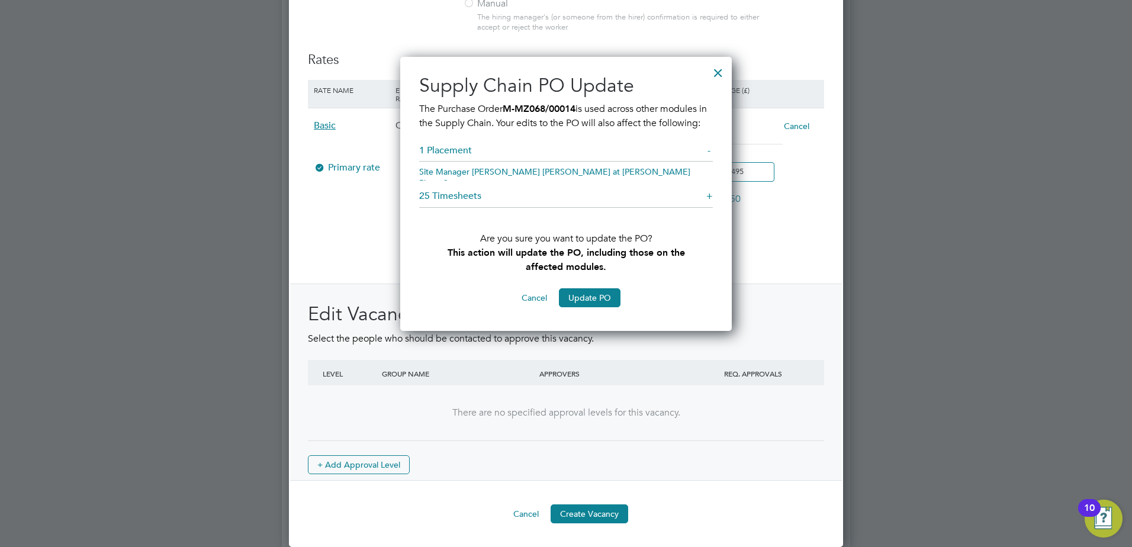
scroll to position [290, 332]
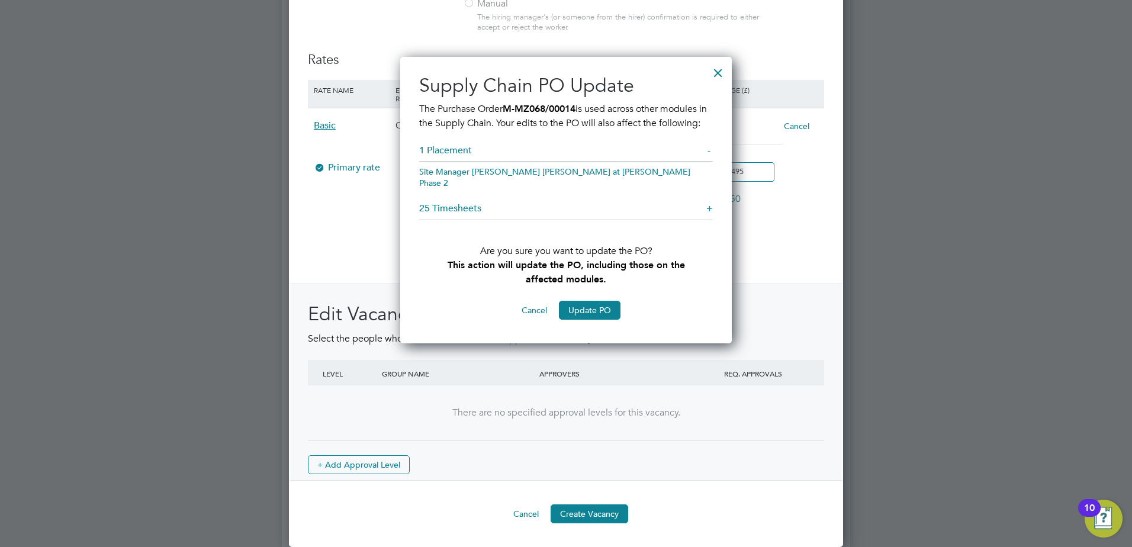
click at [709, 157] on div "-" at bounding box center [709, 150] width 5 height 12
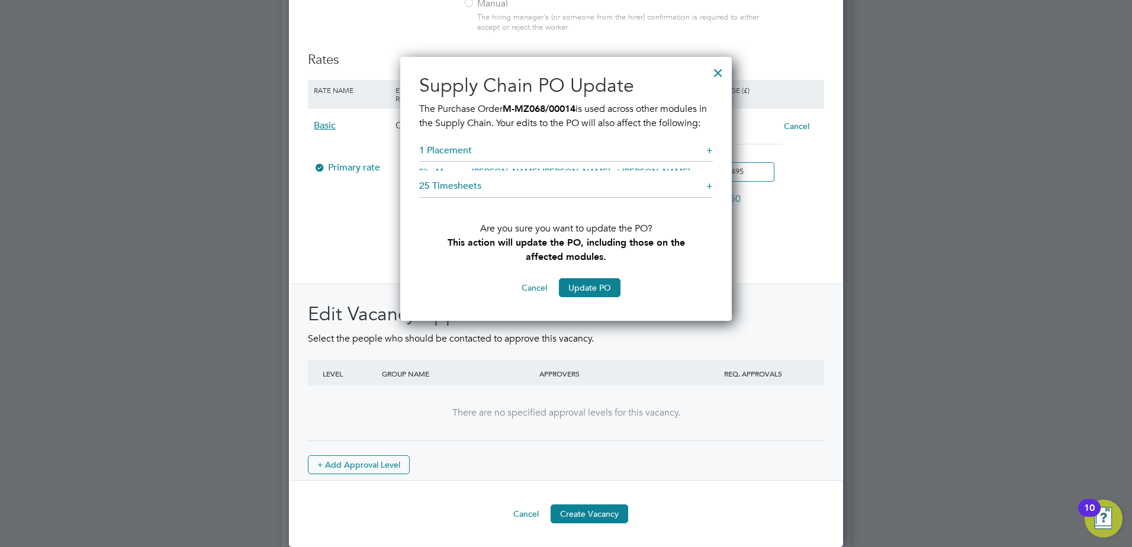
scroll to position [6, 6]
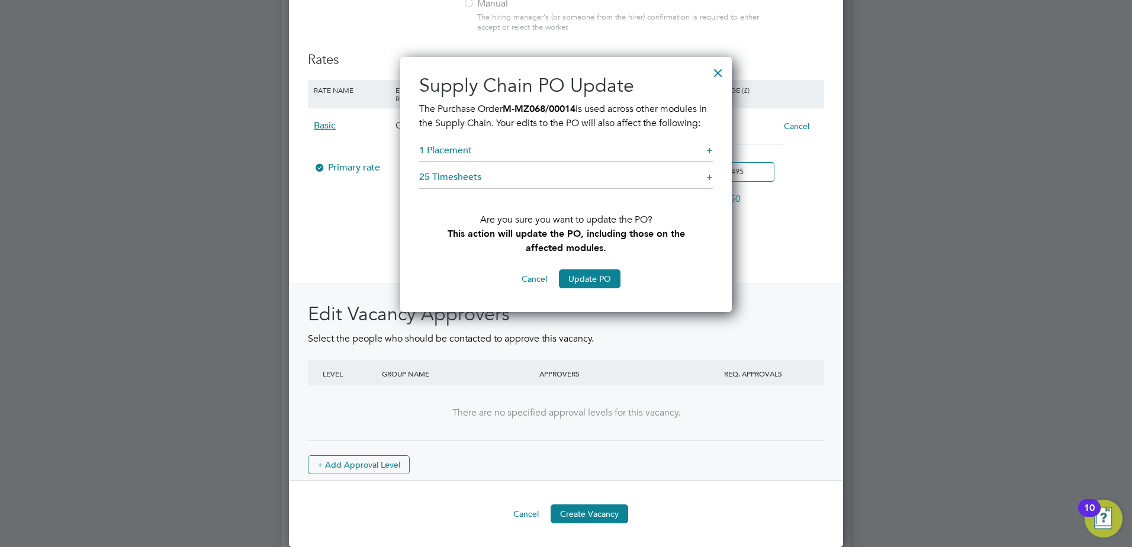
click at [709, 184] on div "+" at bounding box center [709, 177] width 7 height 12
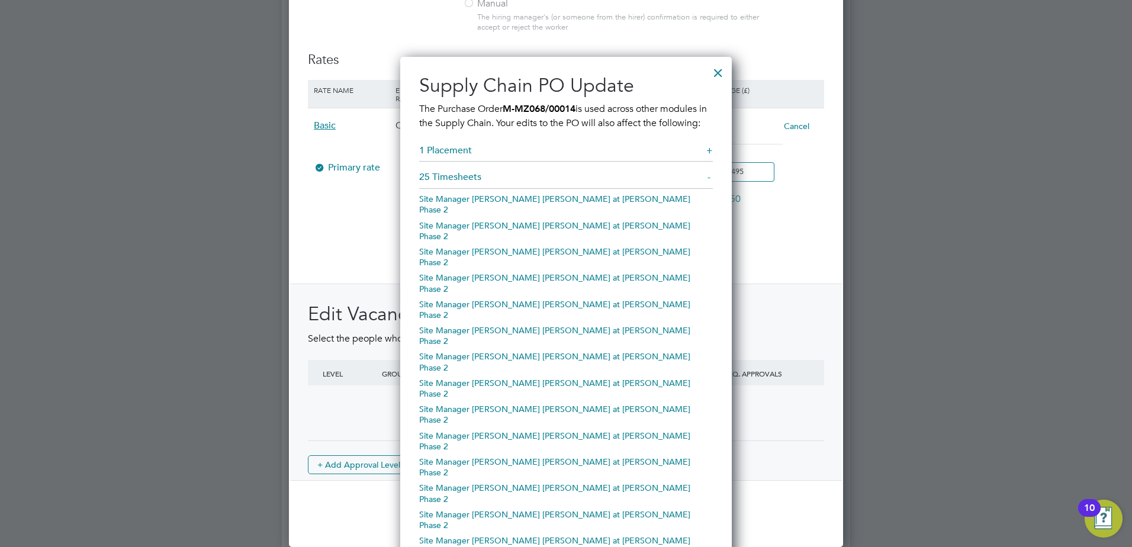
click at [709, 184] on div "-" at bounding box center [709, 177] width 5 height 12
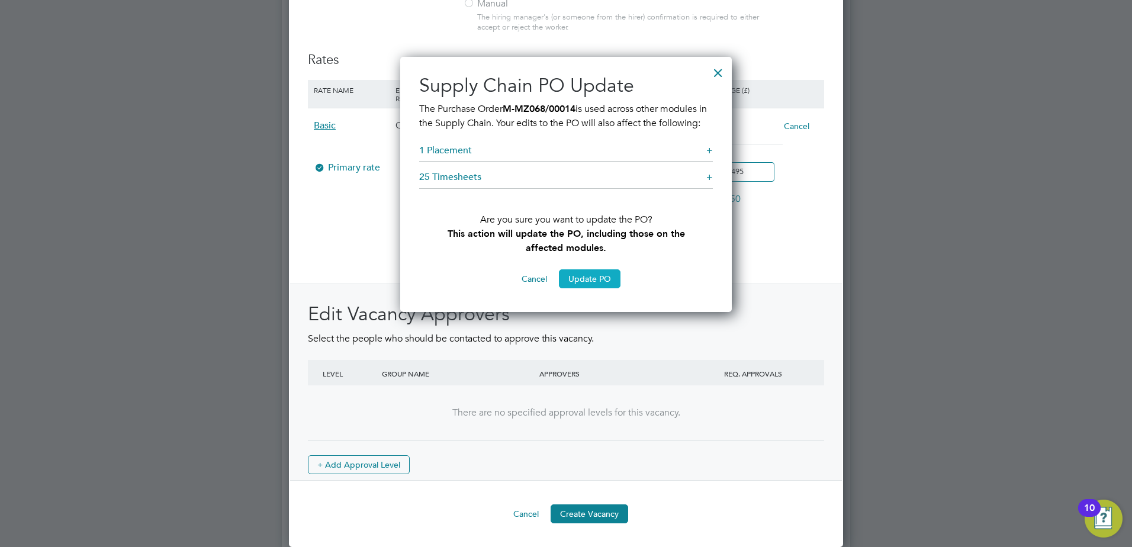
click at [579, 288] on button "Update PO" at bounding box center [590, 278] width 62 height 19
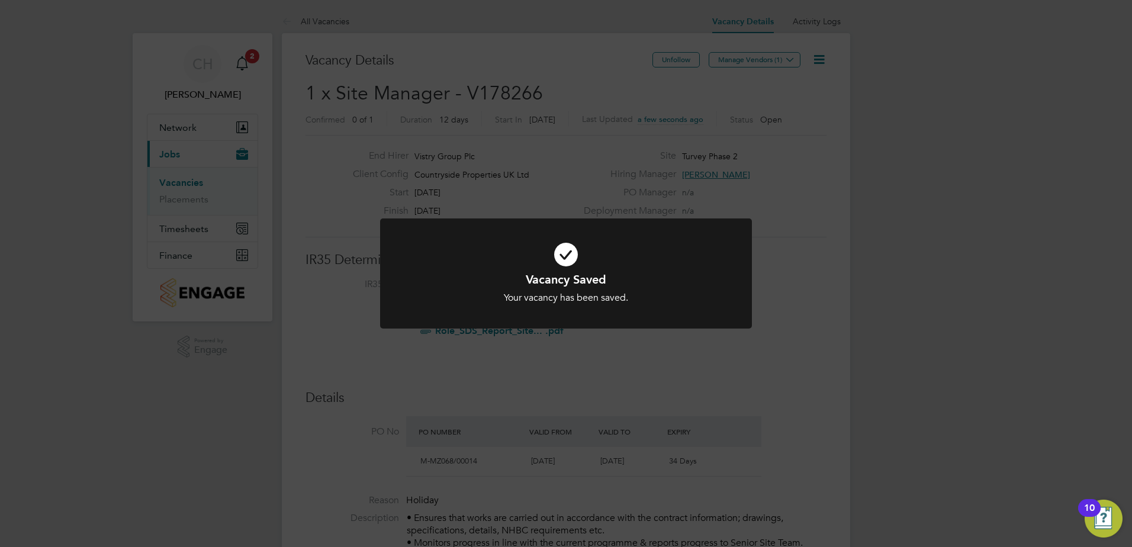
drag, startPoint x: 865, startPoint y: 313, endPoint x: 855, endPoint y: 316, distance: 11.2
click at [864, 313] on div "Vacancy Saved Your vacancy has been saved. Cancel Okay" at bounding box center [566, 273] width 1132 height 547
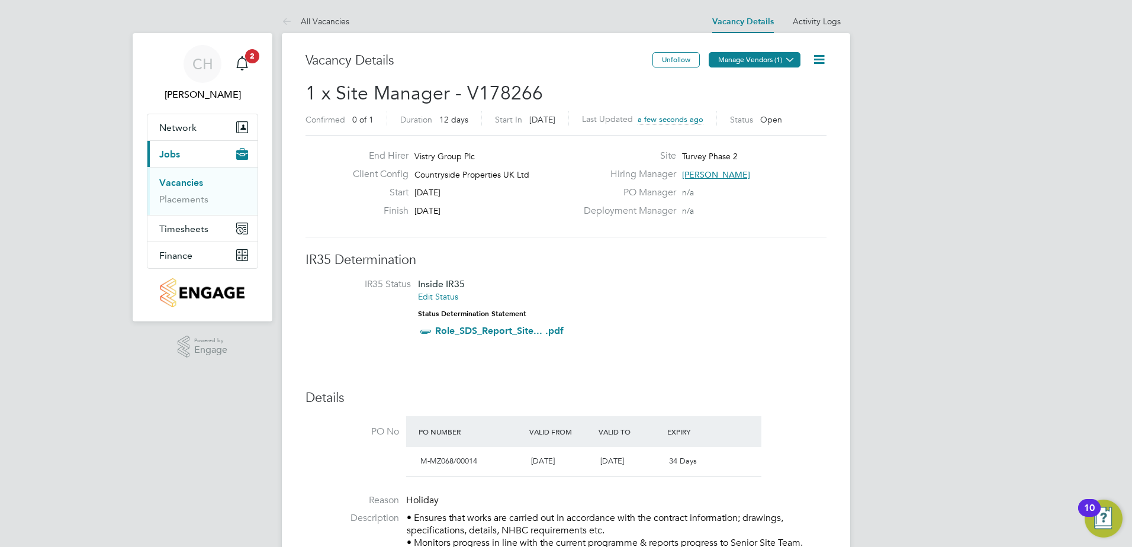
click at [751, 62] on button "Manage Vendors (1)" at bounding box center [755, 59] width 92 height 15
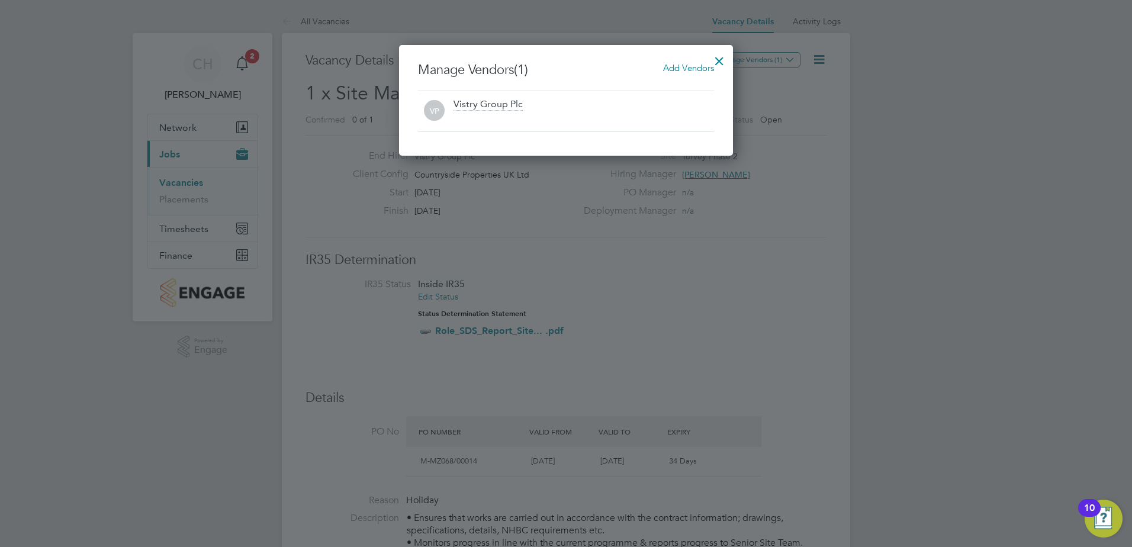
click at [697, 69] on span "Add Vendors" at bounding box center [688, 67] width 51 height 11
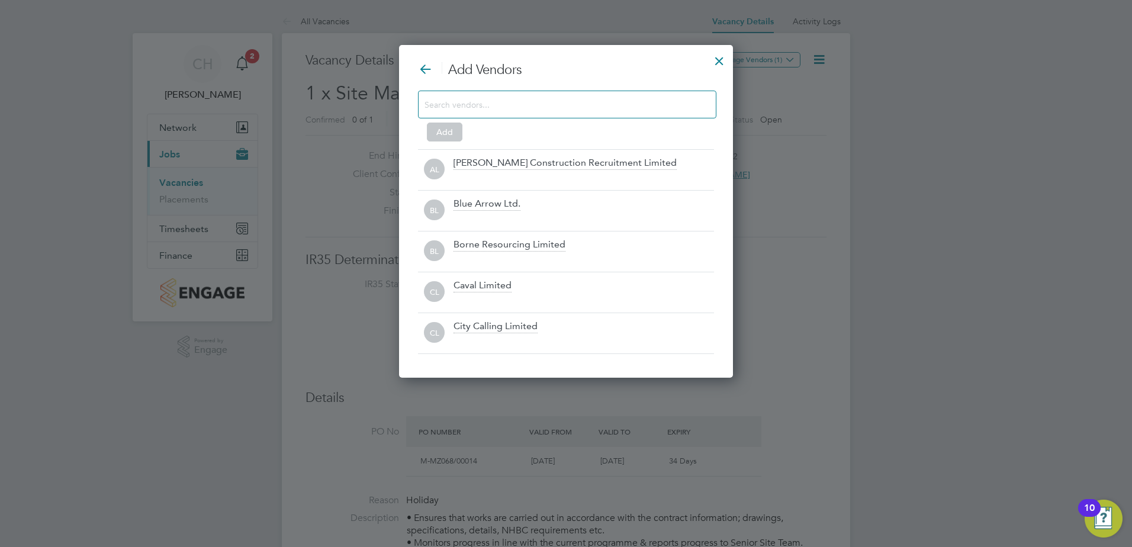
click at [603, 111] on input at bounding box center [557, 103] width 266 height 15
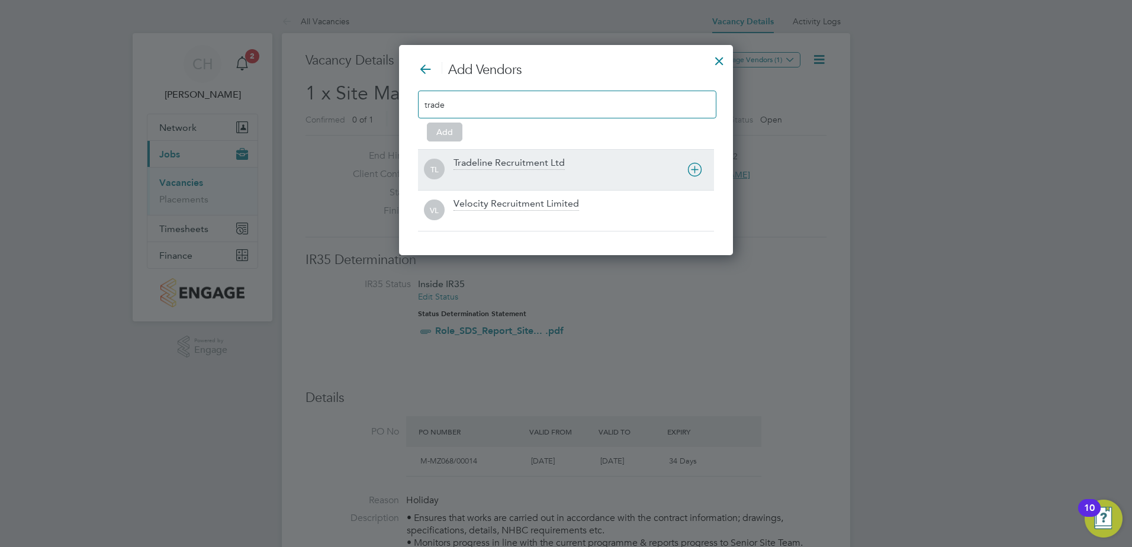
type input "trade"
click at [504, 161] on div "Tradeline Recruitment Ltd" at bounding box center [508, 163] width 111 height 13
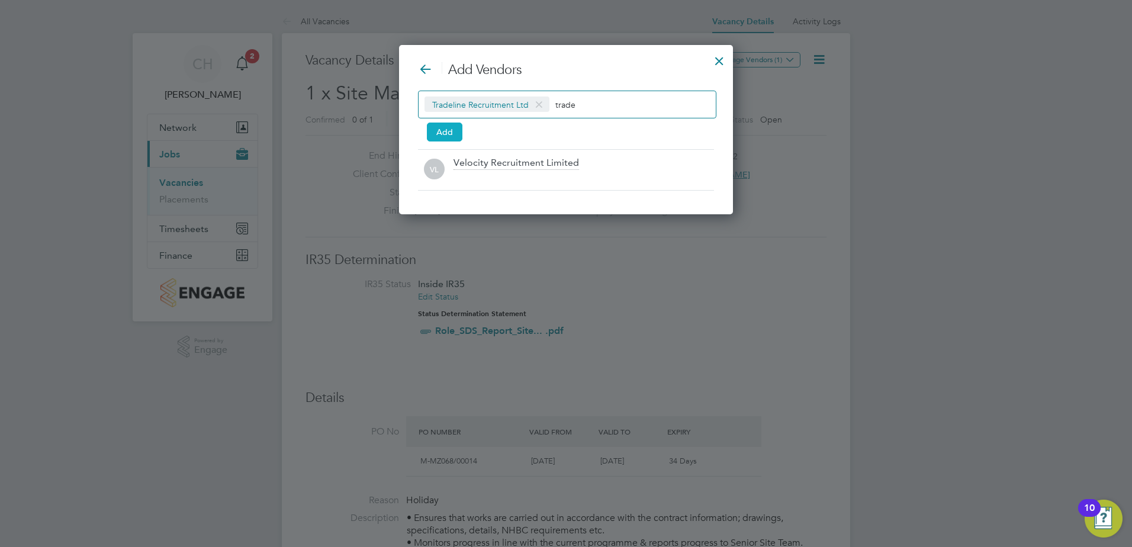
click at [452, 131] on button "Add" at bounding box center [445, 132] width 36 height 19
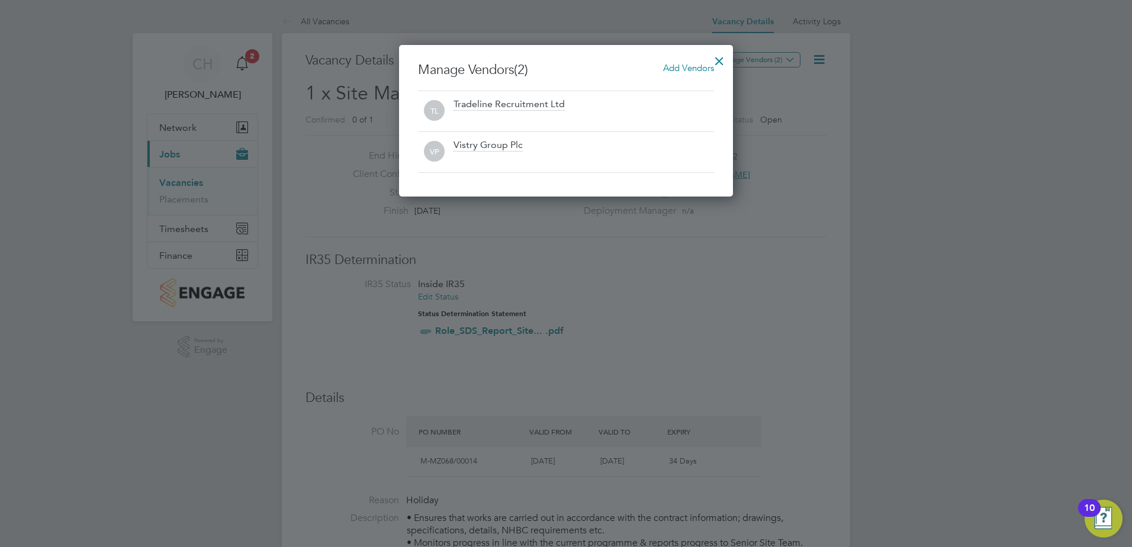
click at [720, 61] on div at bounding box center [719, 57] width 21 height 21
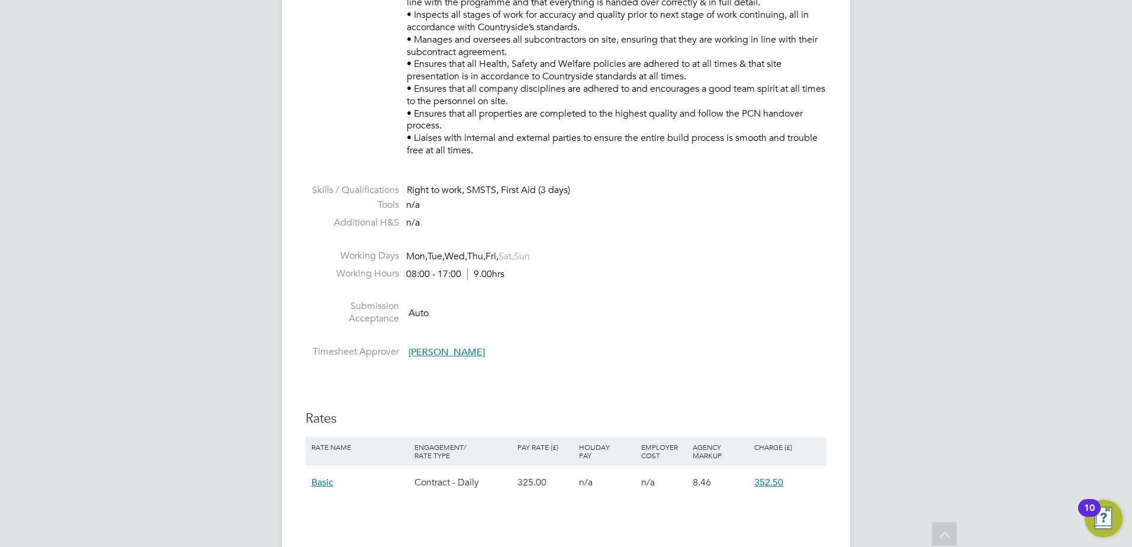
scroll to position [474, 0]
